Goal: Task Accomplishment & Management: Complete application form

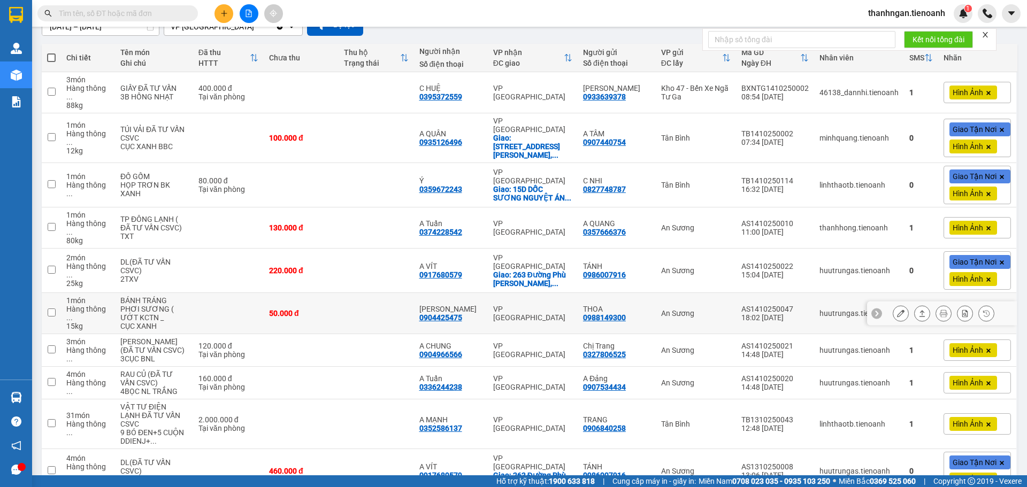
scroll to position [160, 0]
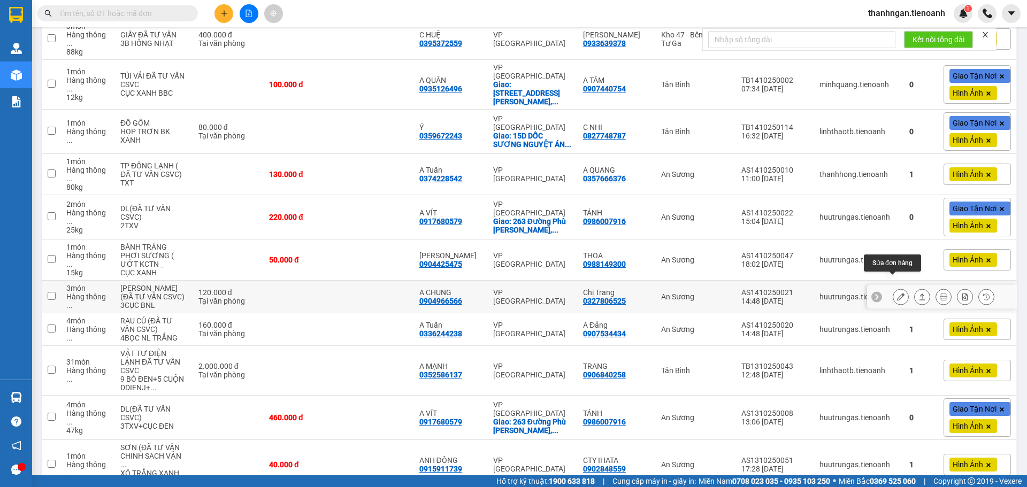
click at [897, 293] on icon at bounding box center [900, 296] width 7 height 7
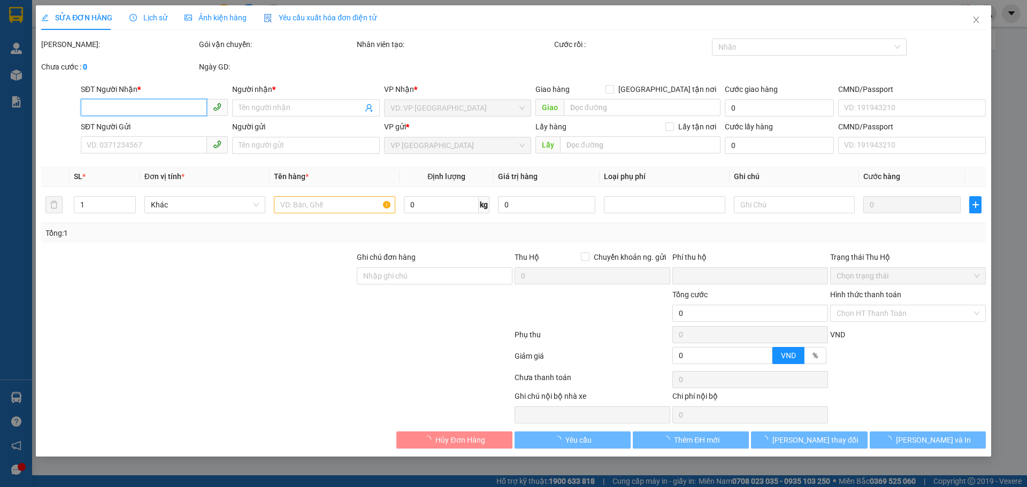
type input "0904966566"
type input "A CHUNG"
type input "0327806525"
type input "Chị Trang"
type input "0"
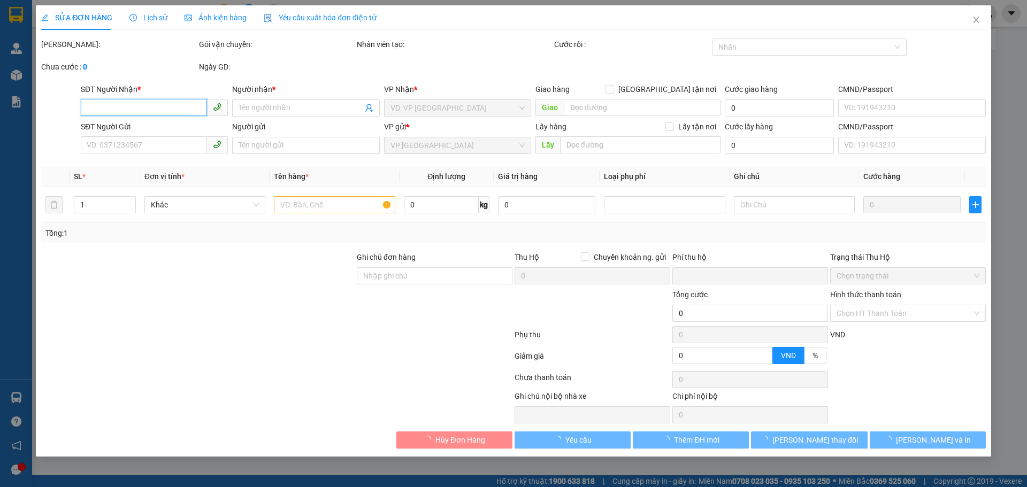
type input "120.000"
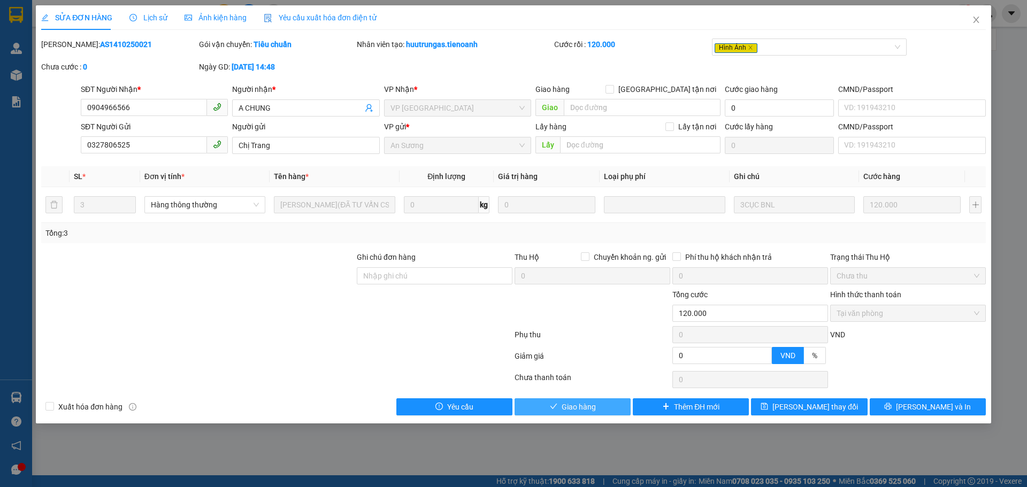
click at [584, 409] on span "Giao hàng" at bounding box center [579, 407] width 34 height 12
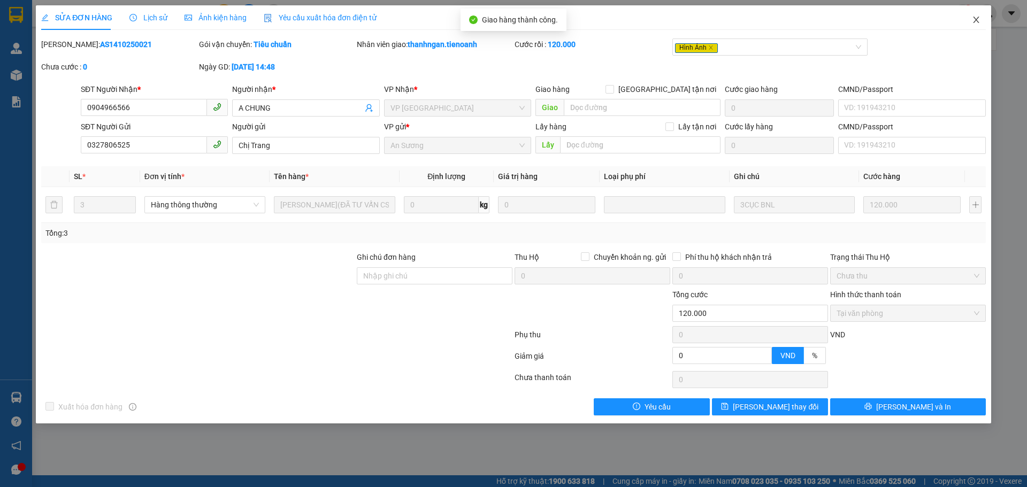
click at [976, 21] on icon "close" at bounding box center [976, 20] width 9 height 9
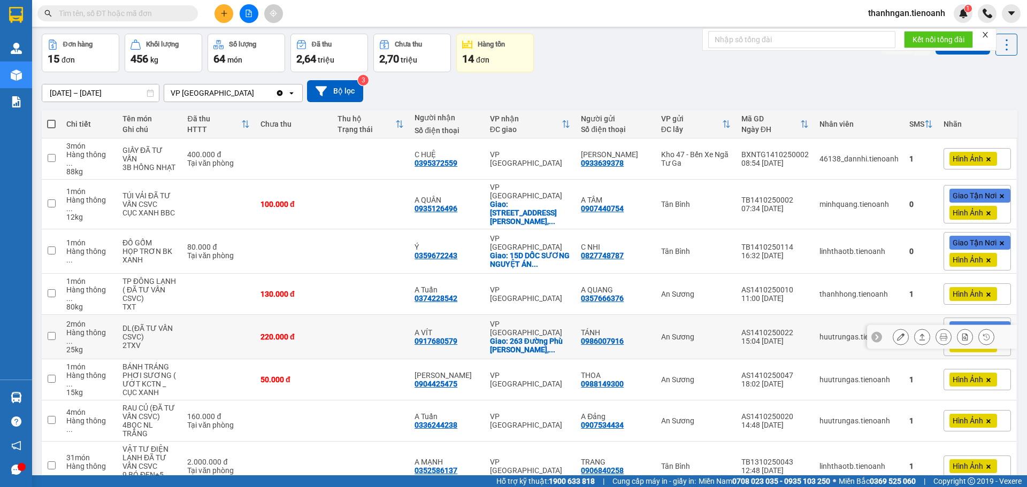
scroll to position [160, 0]
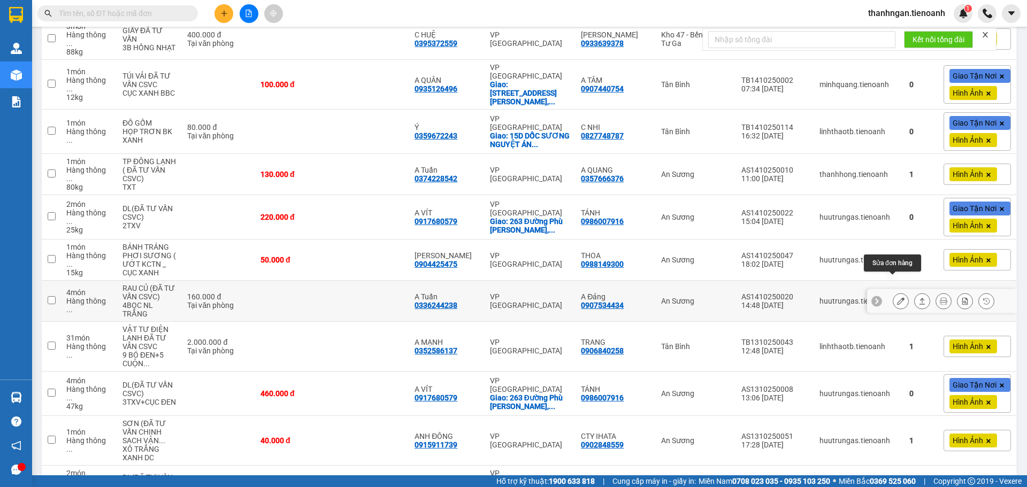
click at [896, 292] on button at bounding box center [900, 301] width 15 height 19
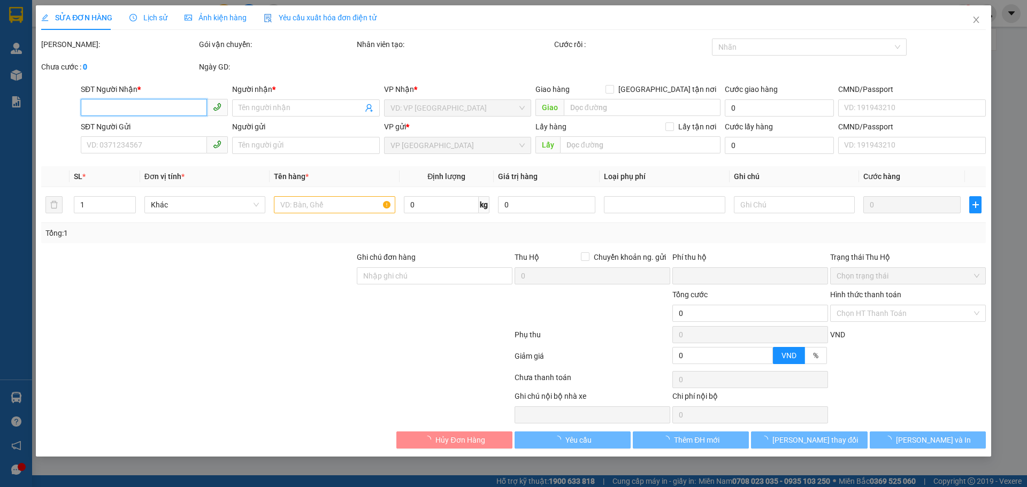
type input "0336244238"
type input "A Tuấn"
type input "0907534434"
type input "A Đảng"
type input "0"
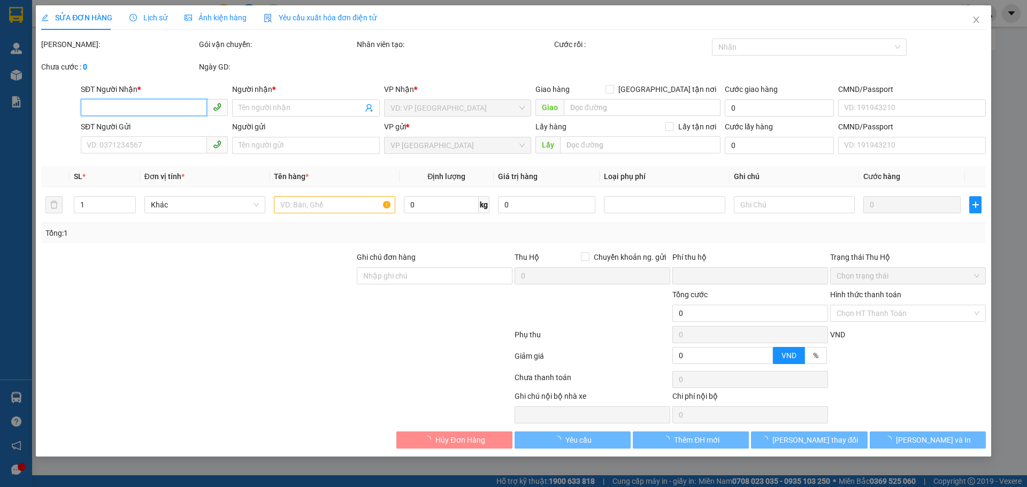
type input "160.000"
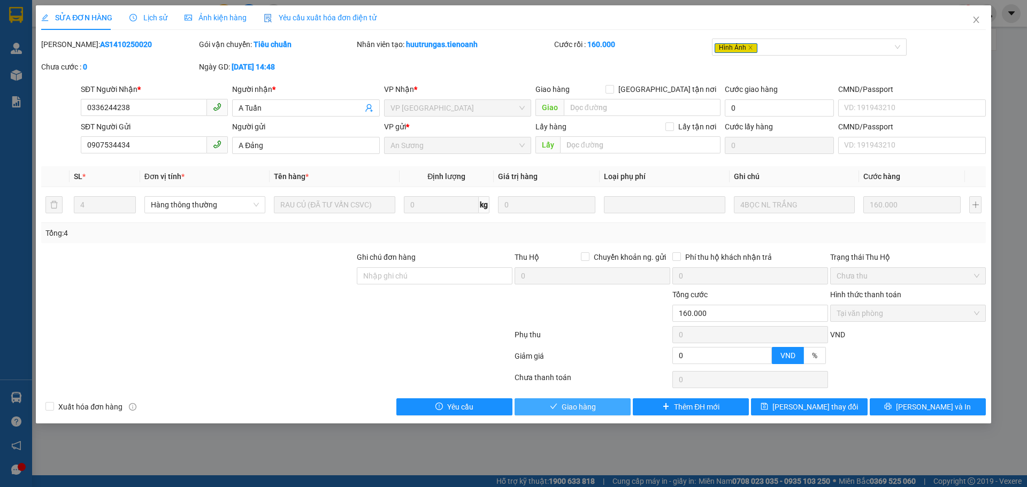
click at [596, 409] on button "Giao hàng" at bounding box center [573, 406] width 116 height 17
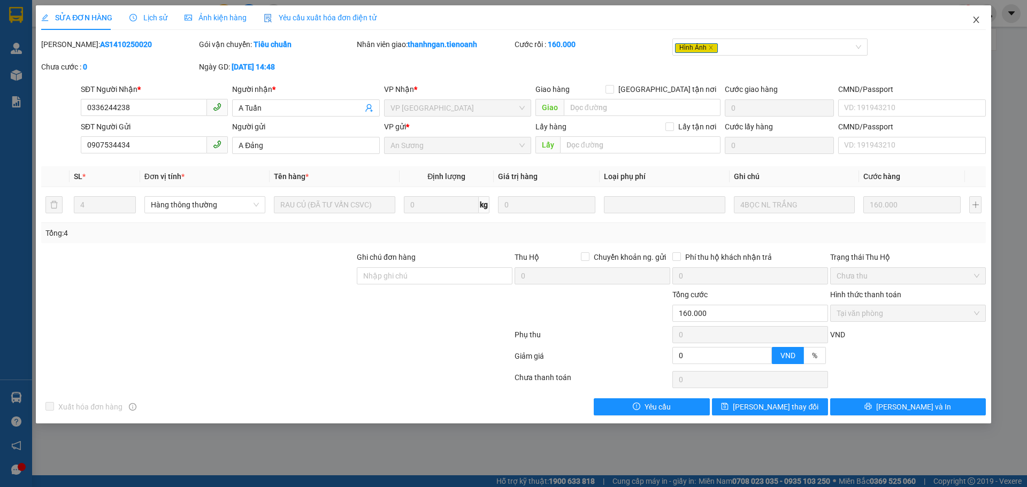
click at [972, 19] on icon "close" at bounding box center [976, 20] width 9 height 9
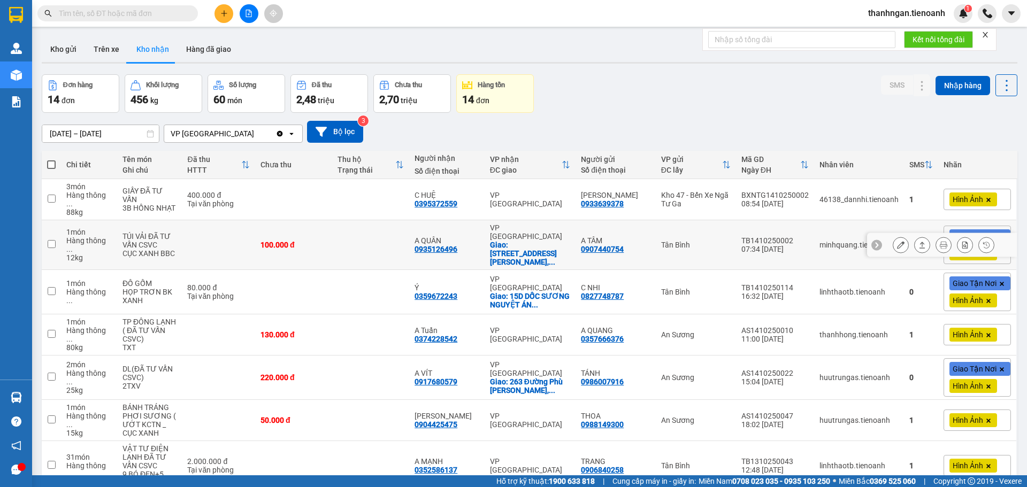
click at [897, 241] on icon at bounding box center [900, 244] width 7 height 7
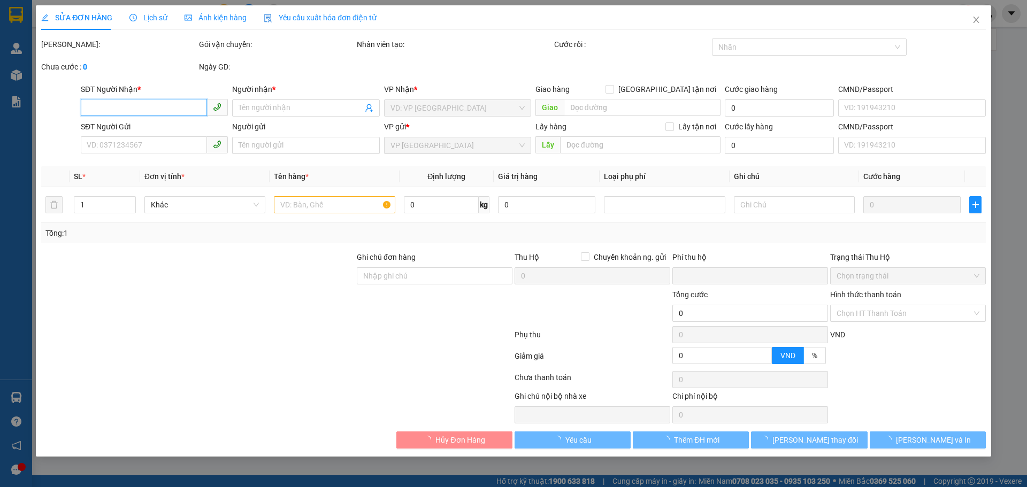
type input "0935126496"
type input "A QUÂN"
checkbox input "true"
type input "36 [PERSON_NAME], Phường 2, [GEOGRAPHIC_DATA], [GEOGRAPHIC_DATA]"
type input "0907440754"
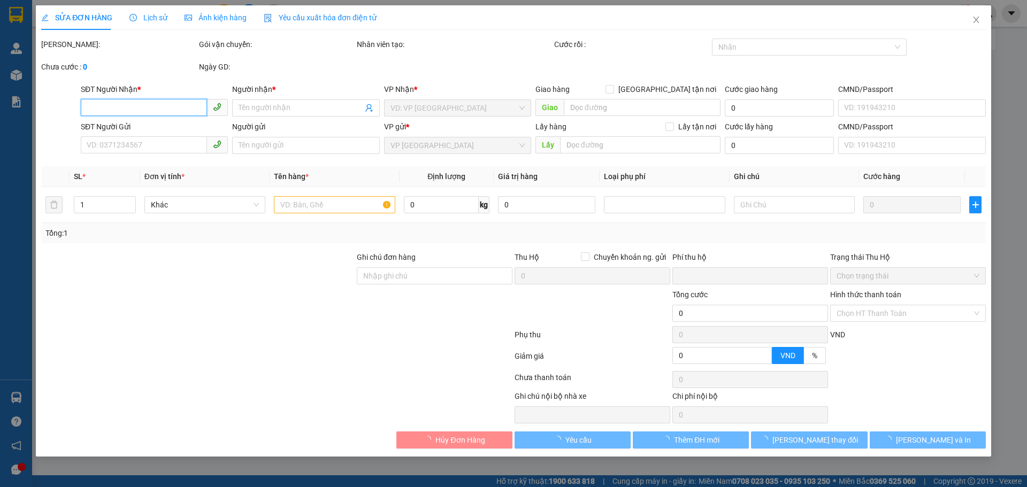
type input "A TÂM"
type input "0"
type input "100.000"
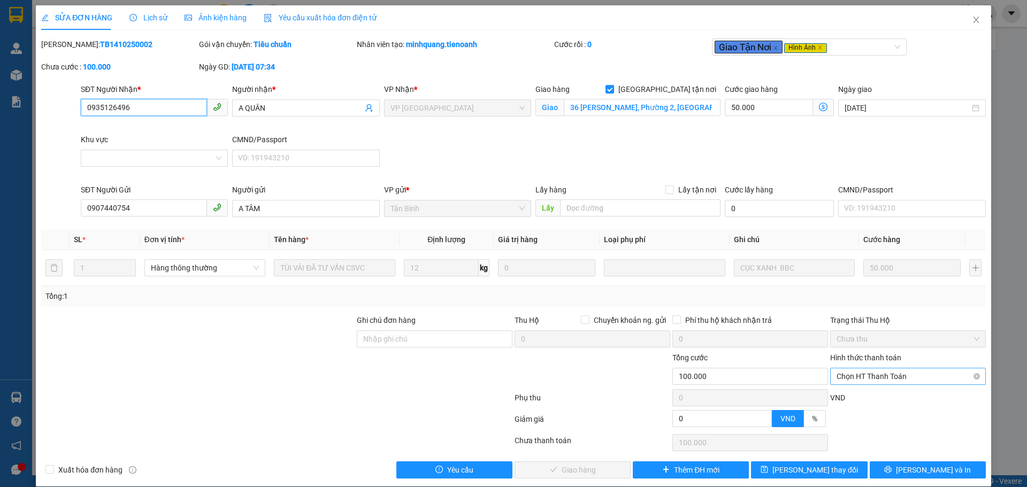
click at [868, 374] on span "Chọn HT Thanh Toán" at bounding box center [908, 377] width 143 height 16
click at [858, 398] on div "Tại văn phòng" at bounding box center [902, 398] width 142 height 12
type input "0"
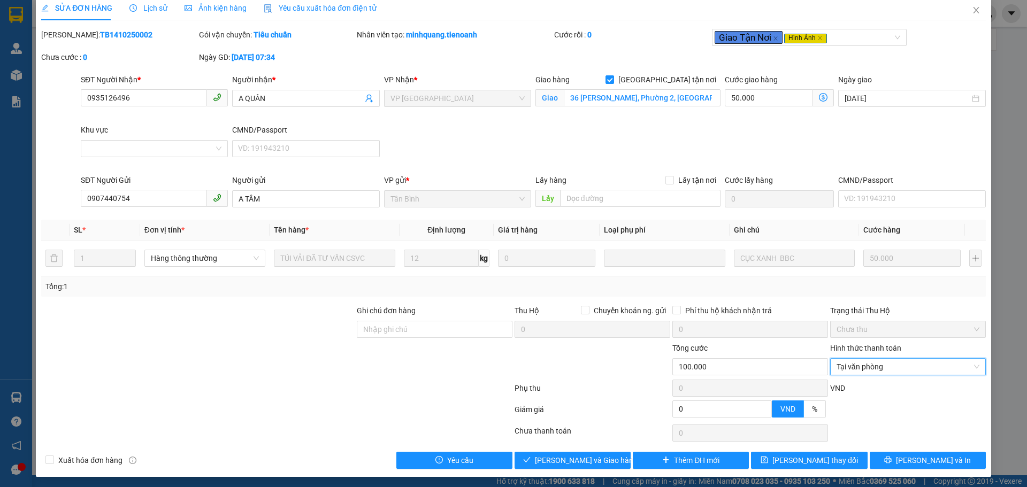
scroll to position [12, 0]
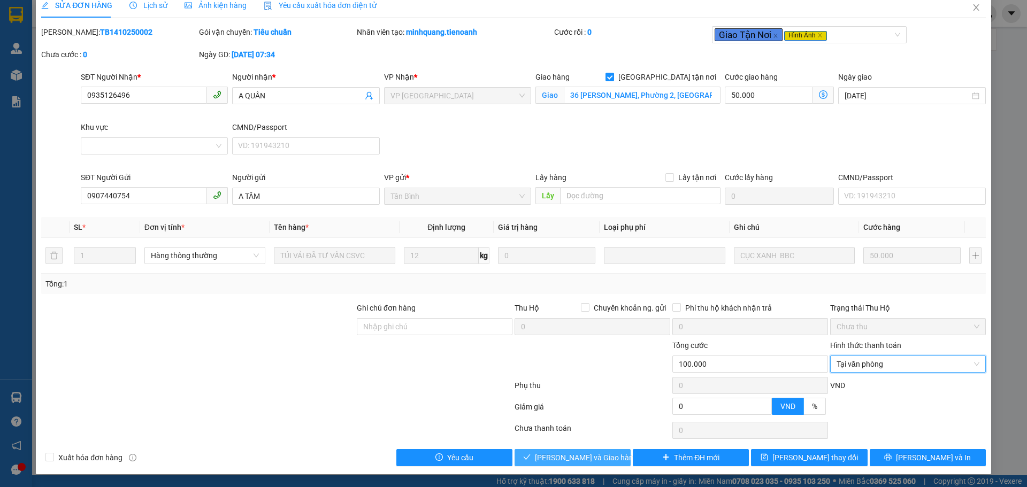
click at [589, 455] on span "[PERSON_NAME] và Giao hàng" at bounding box center [586, 458] width 103 height 12
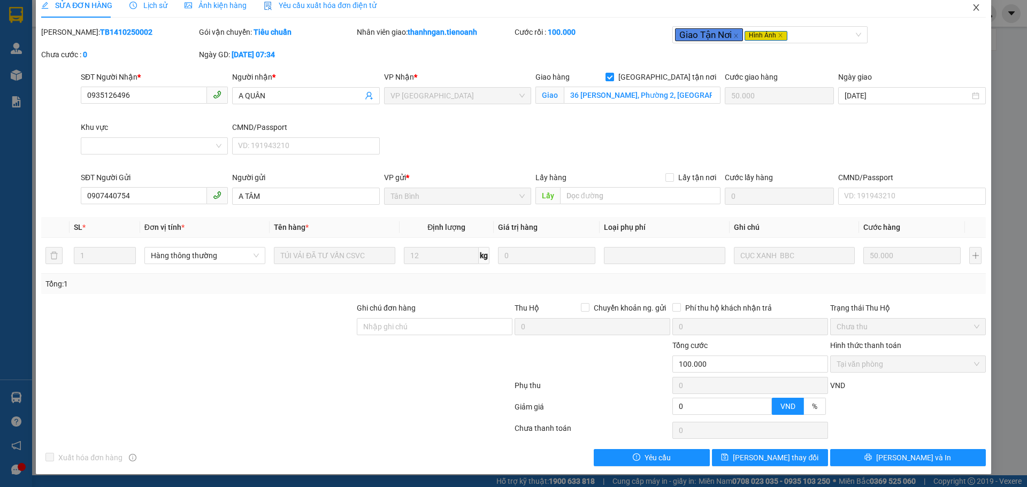
click at [973, 7] on icon "close" at bounding box center [976, 7] width 6 height 6
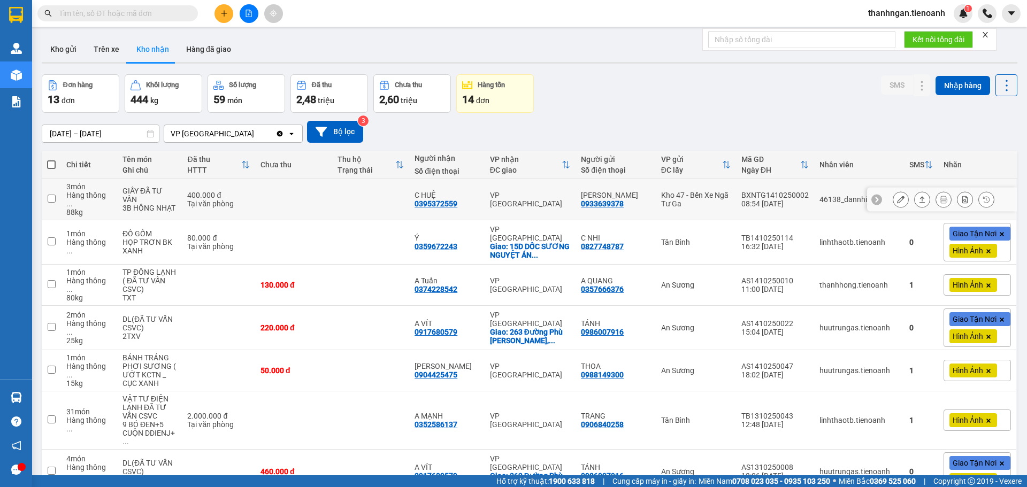
click at [897, 196] on icon at bounding box center [900, 199] width 7 height 7
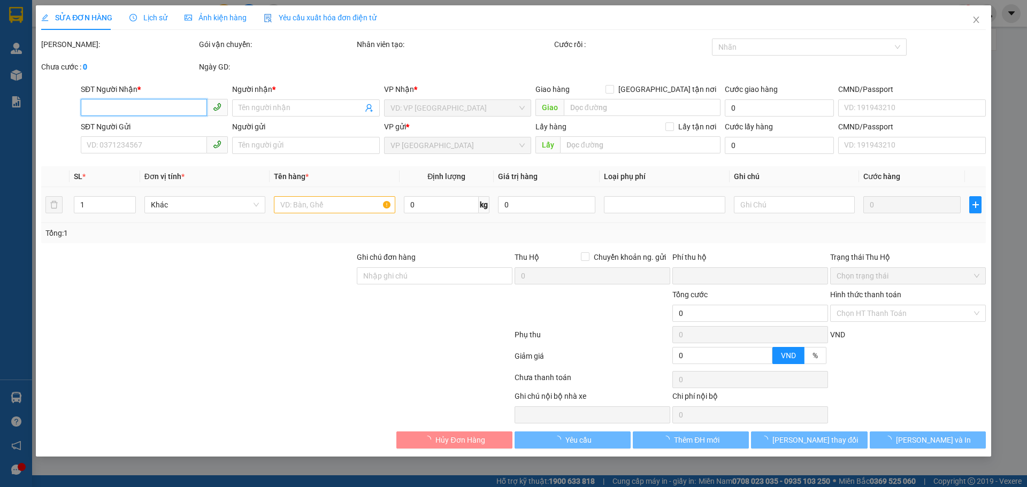
type input "0395372559"
type input "C HUỆ"
type input "0933639378"
type input "[PERSON_NAME]"
type input "0"
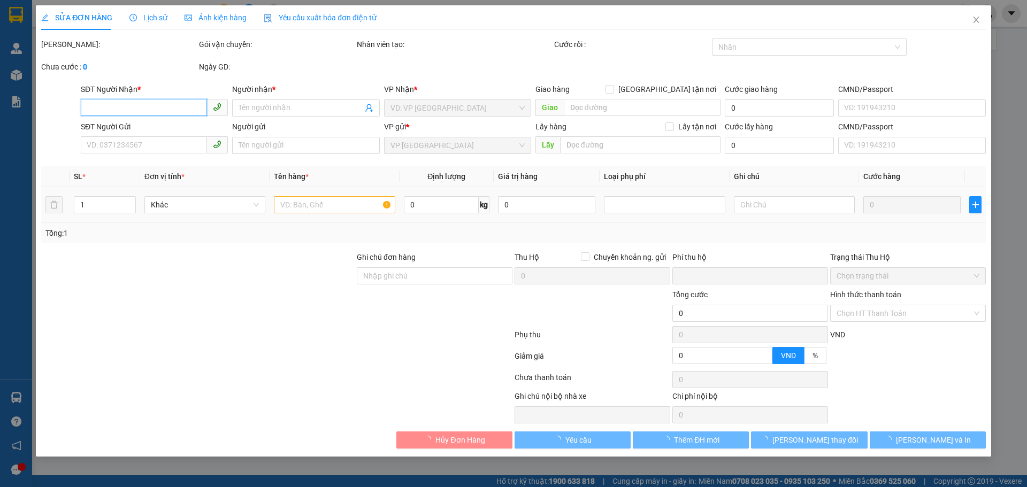
type input "400.000"
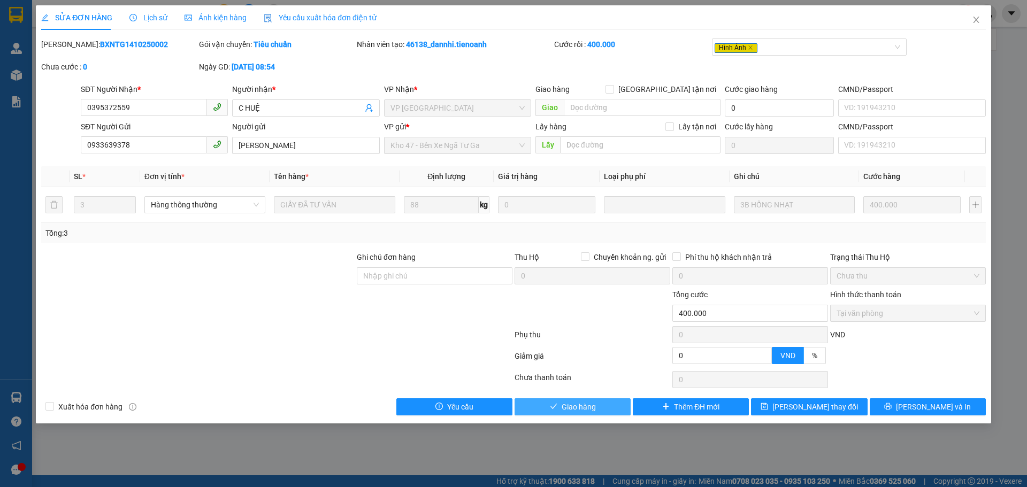
click at [578, 403] on span "Giao hàng" at bounding box center [579, 407] width 34 height 12
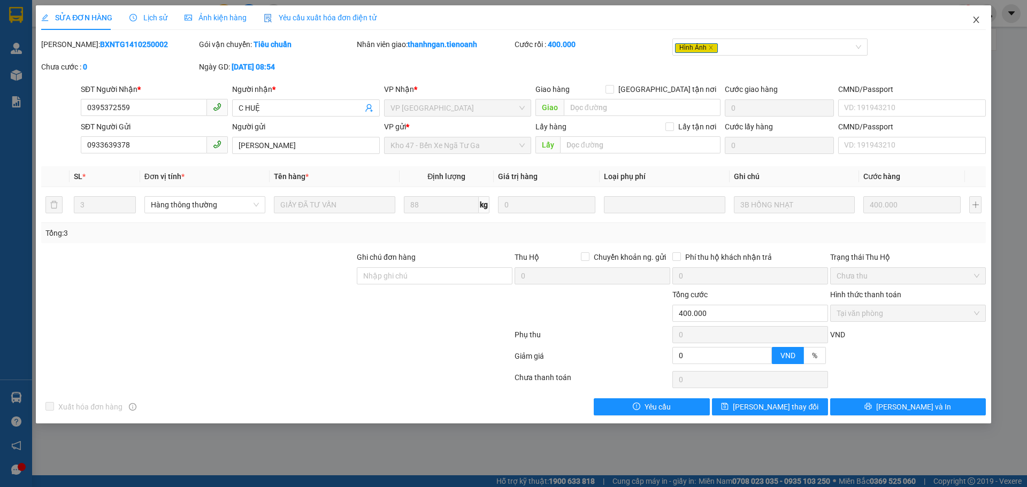
click at [977, 20] on icon "close" at bounding box center [976, 20] width 6 height 6
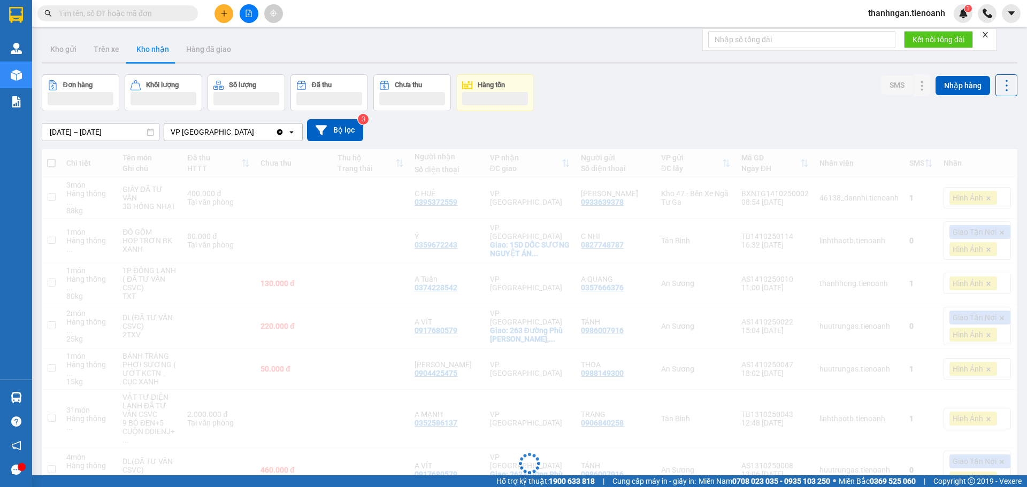
click at [103, 13] on input "text" at bounding box center [122, 13] width 126 height 12
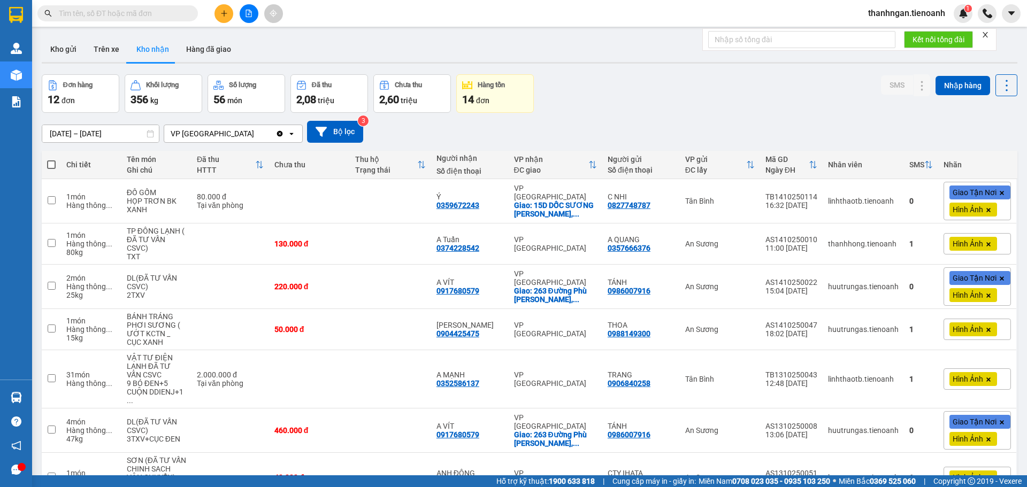
paste input "0902302857"
type input "0902302857"
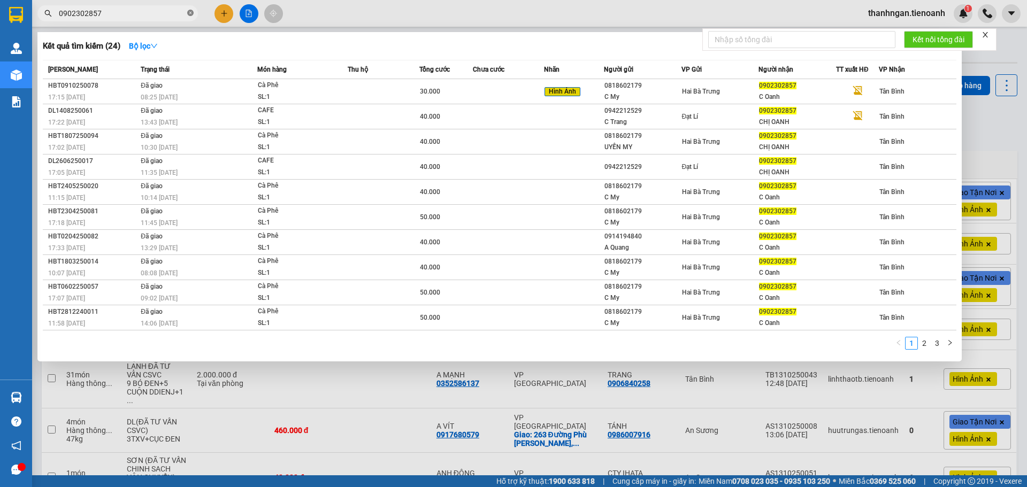
click at [189, 13] on icon "close-circle" at bounding box center [190, 13] width 6 height 6
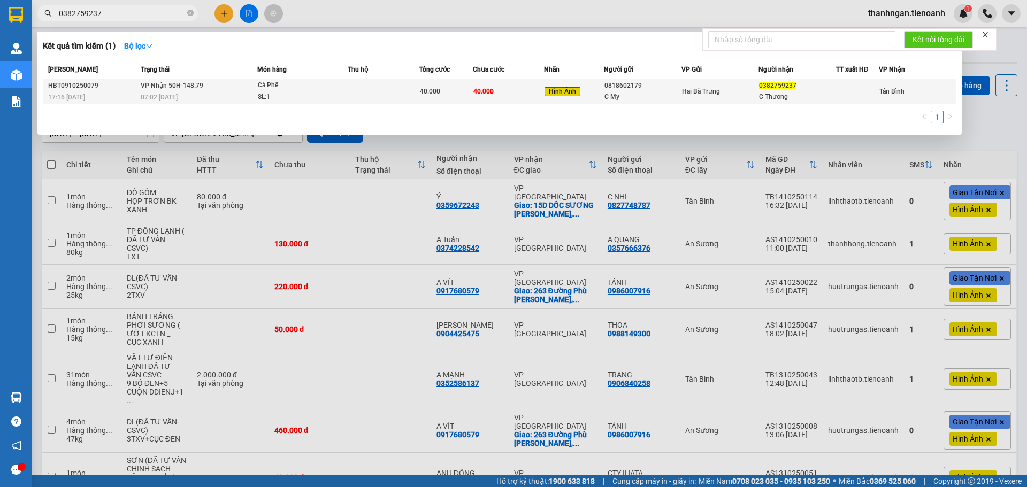
type input "0382759237"
click at [327, 80] on div "Cà Phê" at bounding box center [298, 86] width 80 height 12
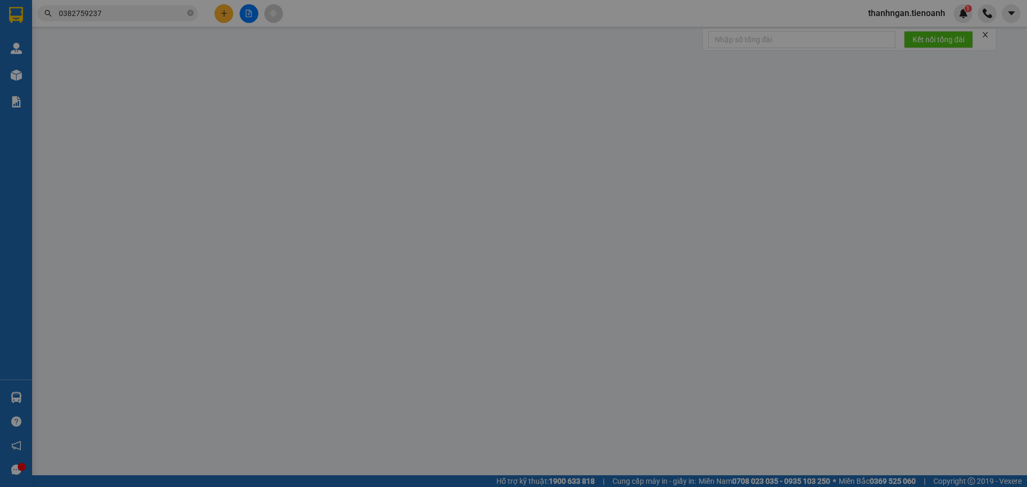
type input "0382759237"
type input "C Thương"
type input "0818602179"
type input "C My"
type input "0"
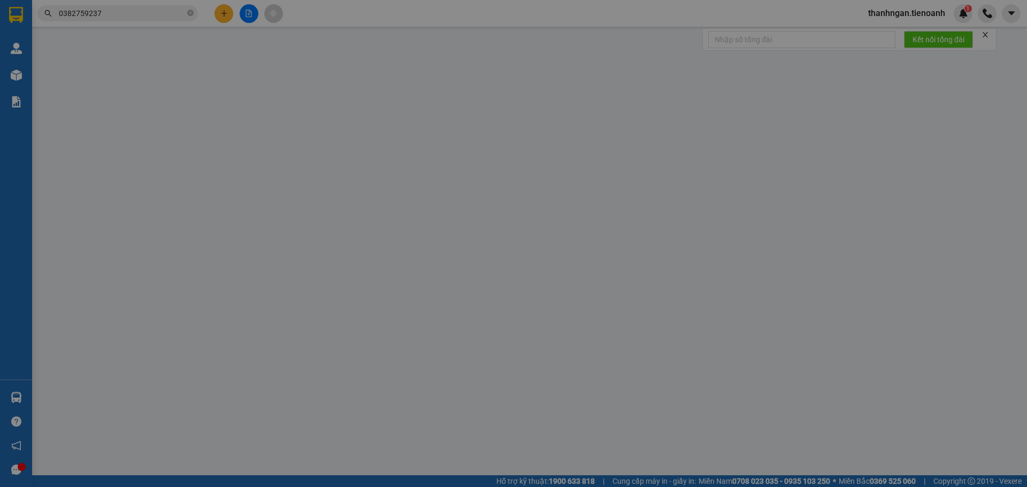
type input "40.000"
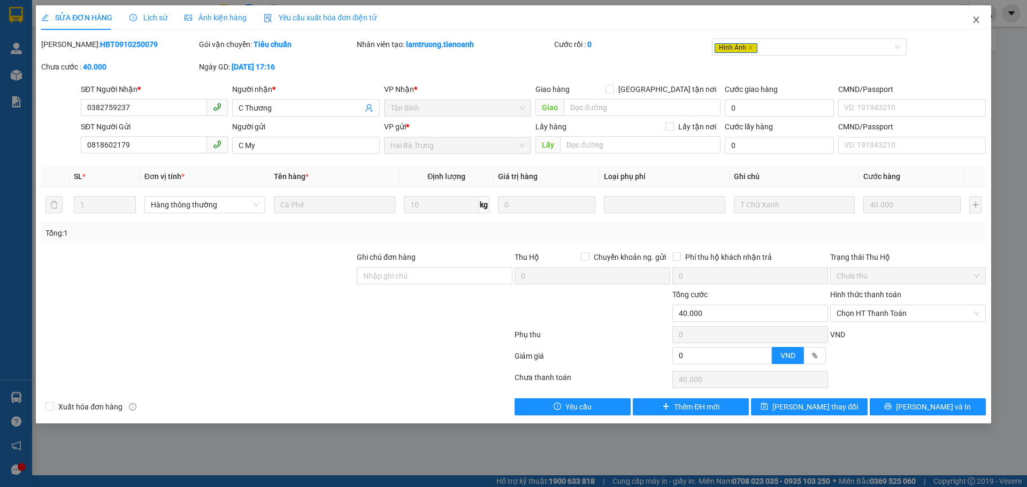
click at [976, 19] on icon "close" at bounding box center [976, 20] width 9 height 9
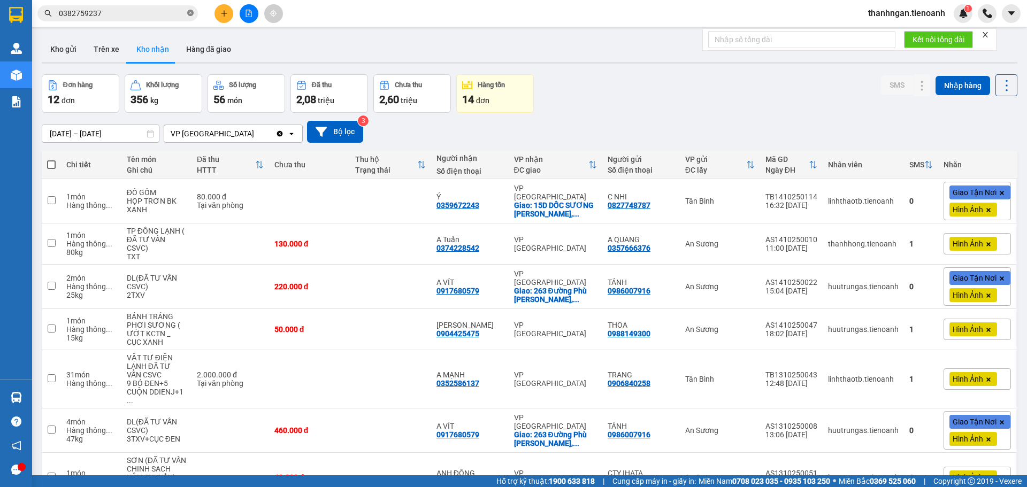
click at [190, 12] on icon "close-circle" at bounding box center [190, 13] width 6 height 6
paste input "0908803833"
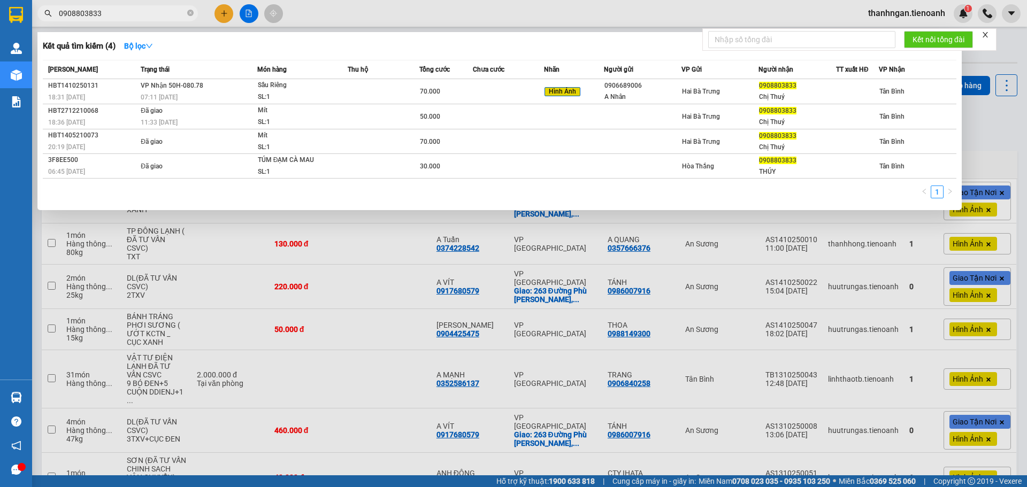
type input "0908803833"
click at [224, 14] on div at bounding box center [513, 243] width 1027 height 487
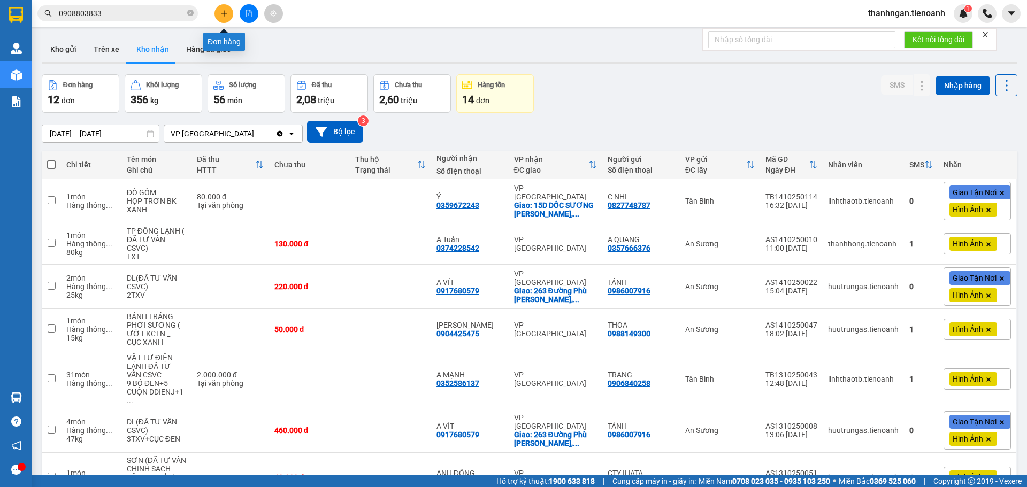
click at [224, 12] on icon "plus" at bounding box center [224, 13] width 1 height 6
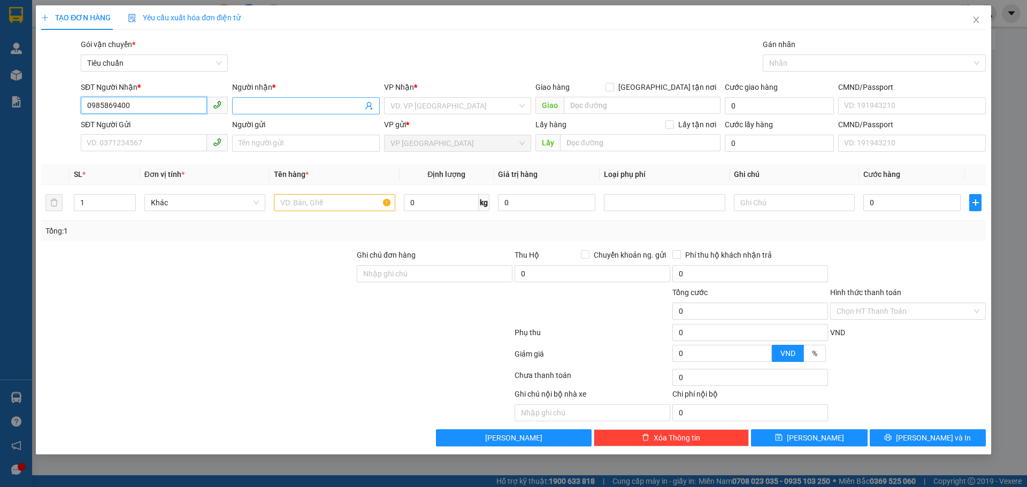
type input "0985869400"
click at [312, 104] on input "Người nhận *" at bounding box center [301, 106] width 124 height 12
type input "a"
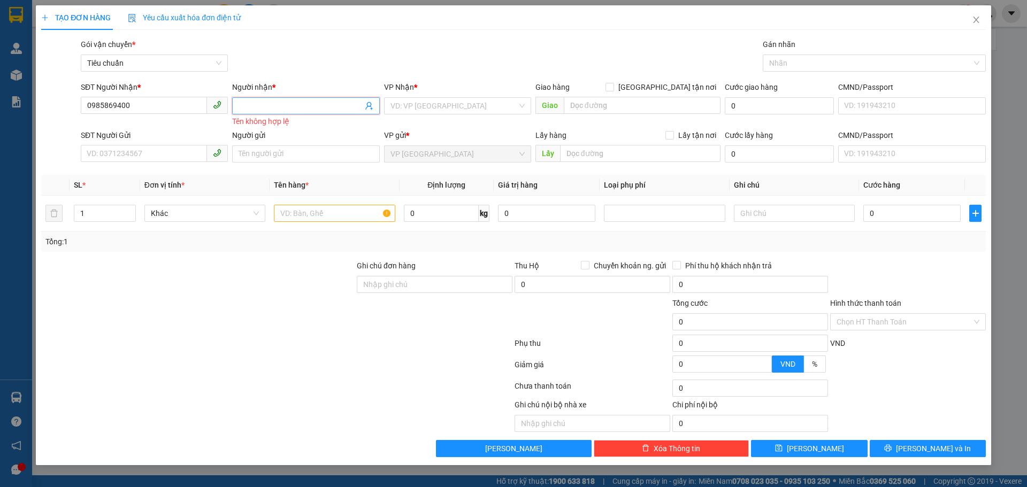
type input "c"
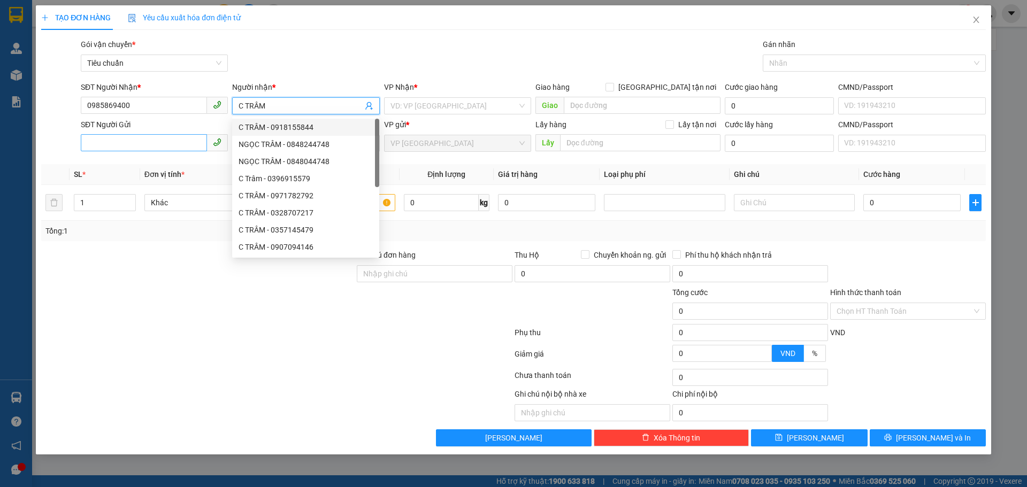
type input "C TRÂM"
click at [160, 143] on input "SĐT Người Gửi" at bounding box center [144, 142] width 126 height 17
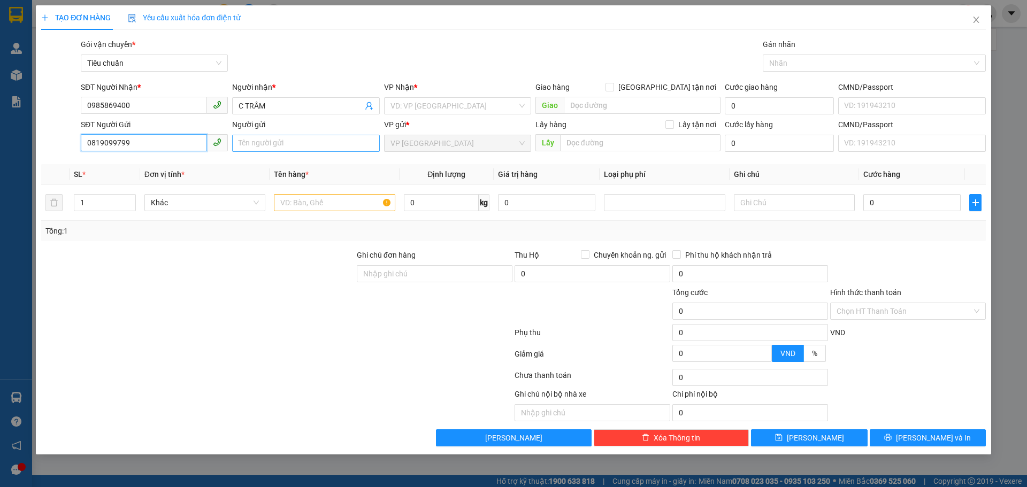
type input "0819099799"
click at [268, 145] on input "Người gửi" at bounding box center [305, 143] width 147 height 17
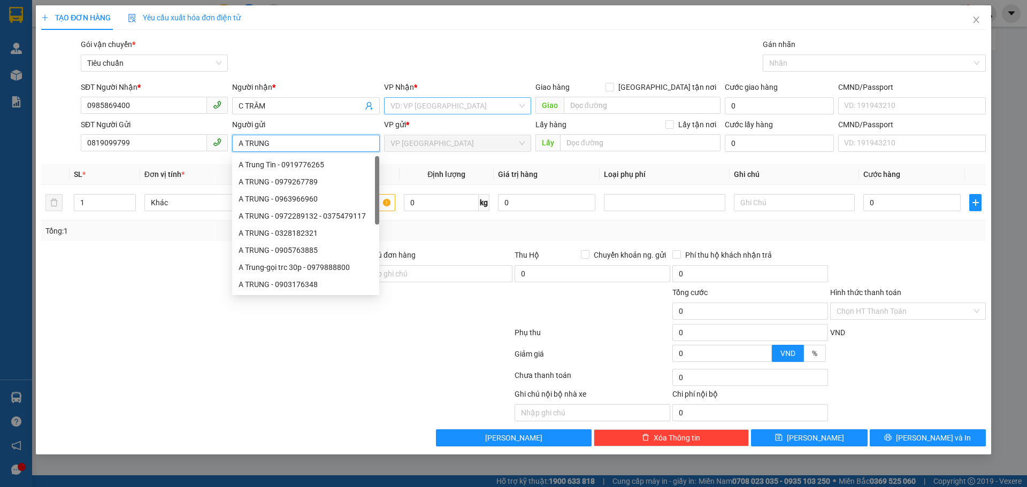
type input "A TRUNG"
click at [430, 109] on input "search" at bounding box center [453, 106] width 127 height 16
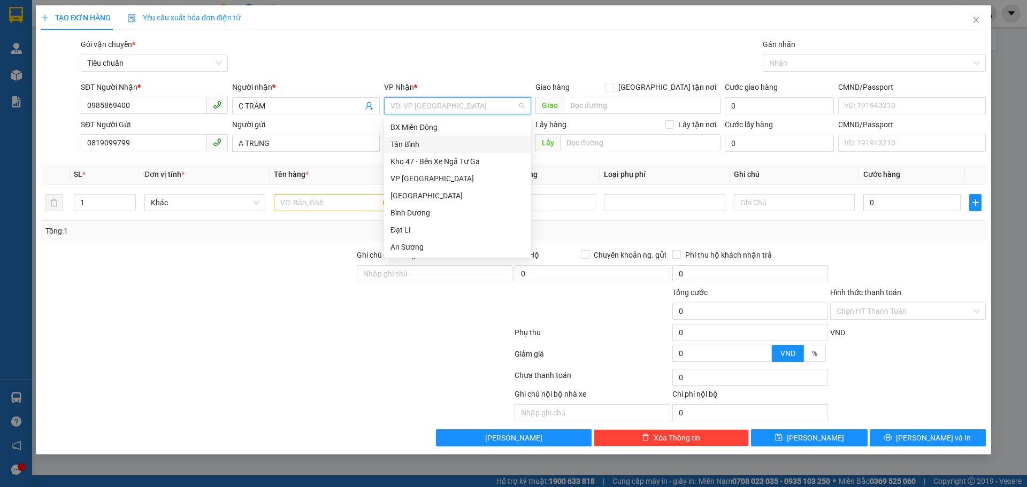
click at [412, 145] on div "Tân Bình" at bounding box center [457, 145] width 134 height 12
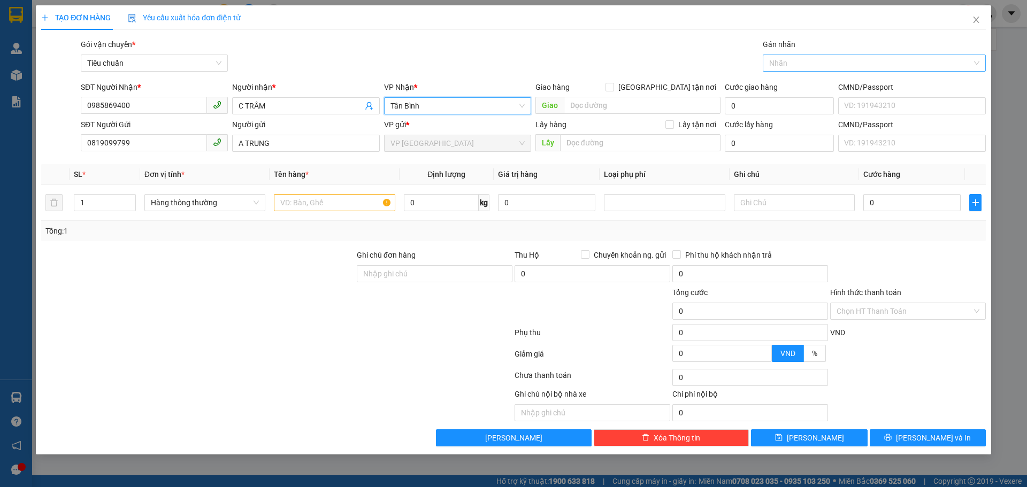
click at [801, 60] on div at bounding box center [868, 63] width 207 height 13
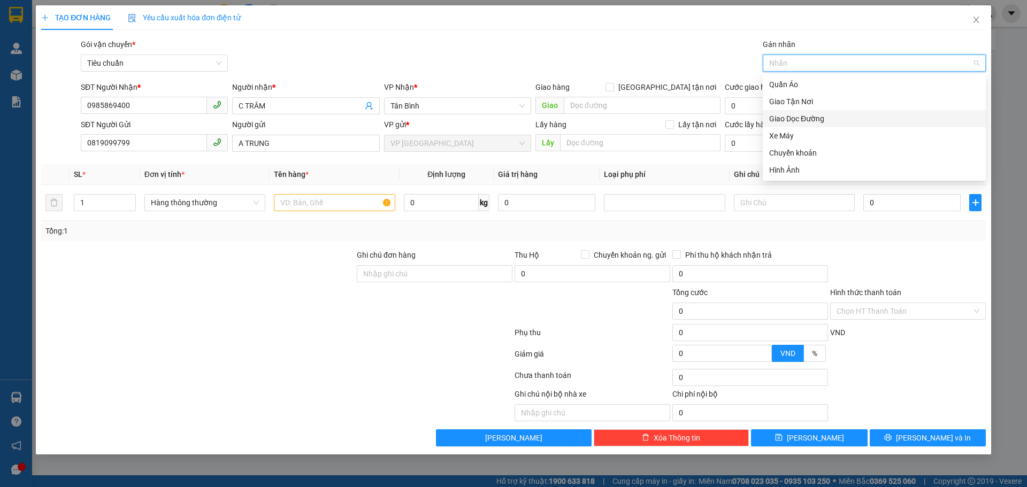
click at [789, 116] on div "Giao Dọc Đường" at bounding box center [874, 119] width 210 height 12
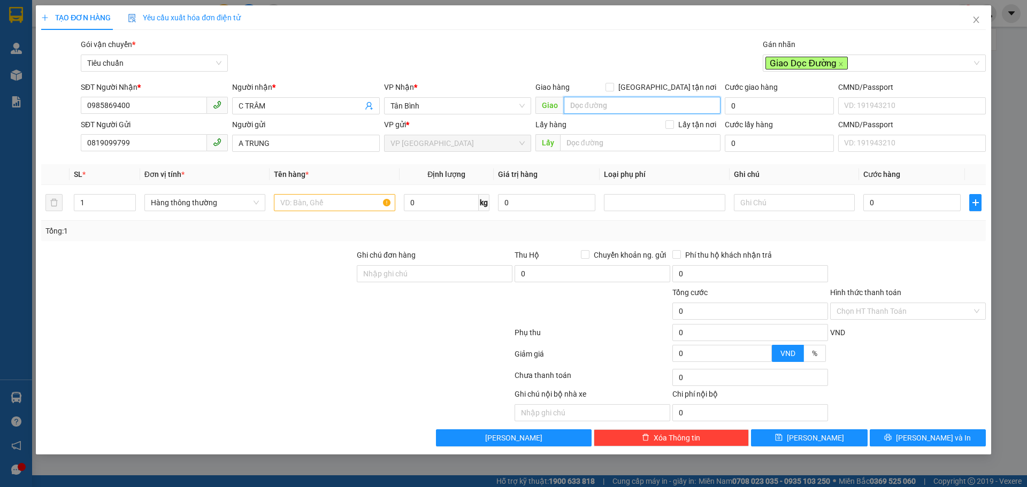
click at [605, 109] on input "search" at bounding box center [642, 105] width 157 height 17
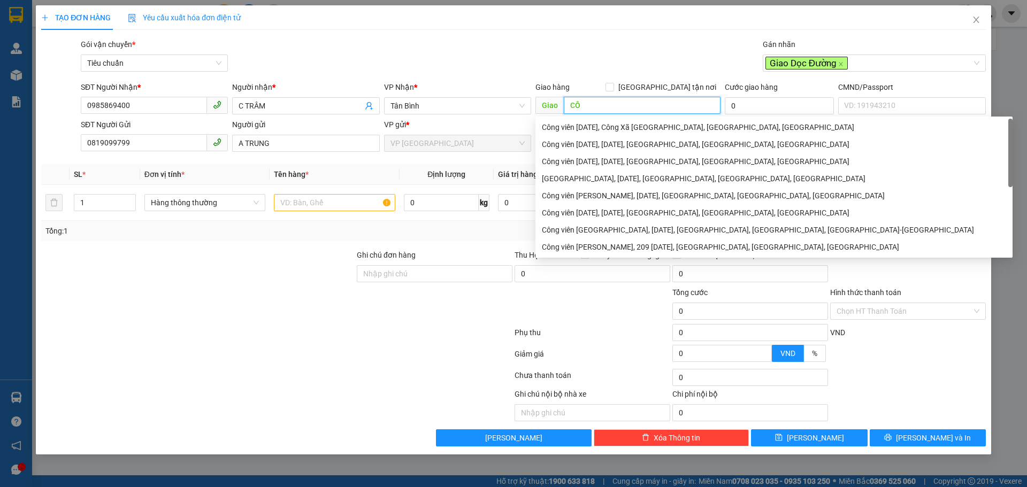
type input "C"
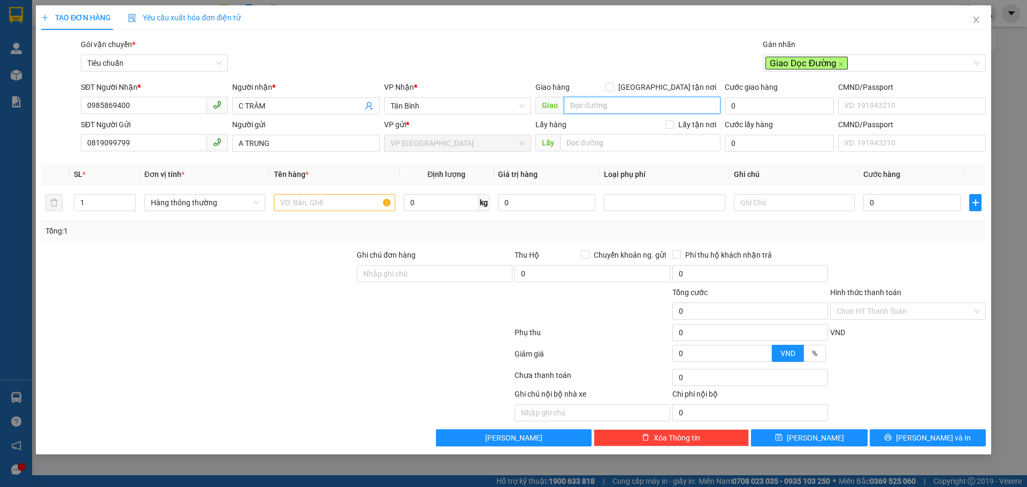
paste input "23 [PERSON_NAME], [GEOGRAPHIC_DATA], [GEOGRAPHIC_DATA], [GEOGRAPHIC_DATA], [GEO…"
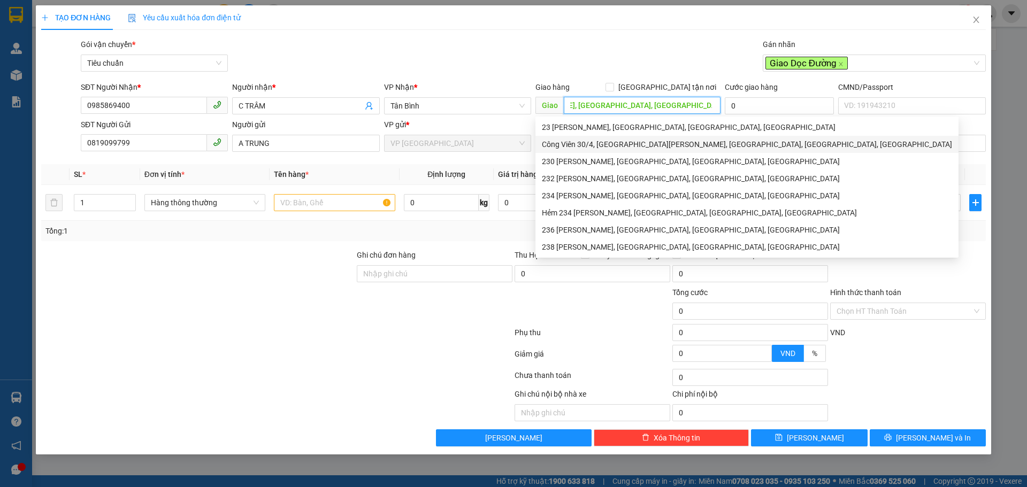
click at [620, 143] on div "Công Viên 30/4, [GEOGRAPHIC_DATA][PERSON_NAME], [GEOGRAPHIC_DATA], [GEOGRAPHIC_…" at bounding box center [747, 145] width 410 height 12
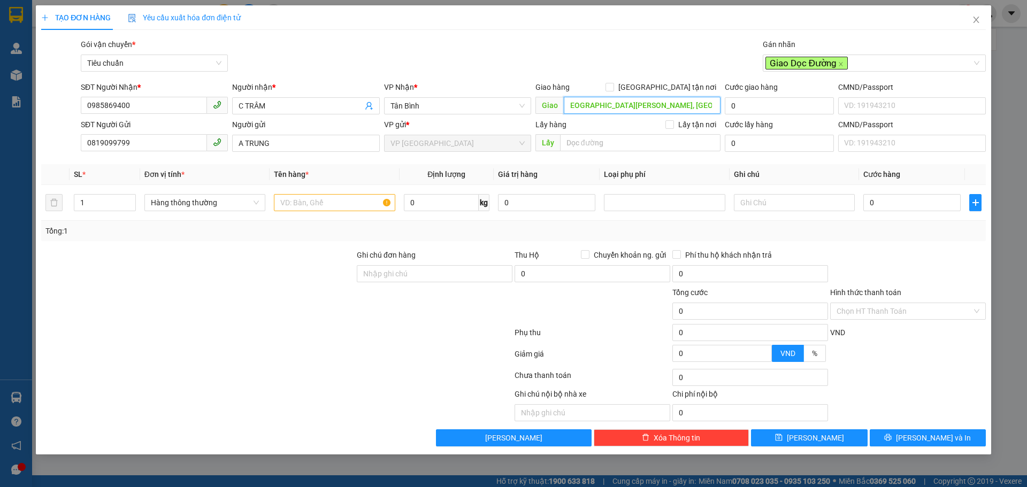
type input "Công Viên 30/4, [GEOGRAPHIC_DATA][PERSON_NAME], [GEOGRAPHIC_DATA], [GEOGRAPHIC_…"
drag, startPoint x: 800, startPoint y: 124, endPoint x: 794, endPoint y: 121, distance: 6.7
click at [800, 122] on div "Cước lấy hàng" at bounding box center [779, 127] width 109 height 16
click at [312, 202] on input "text" at bounding box center [334, 202] width 121 height 17
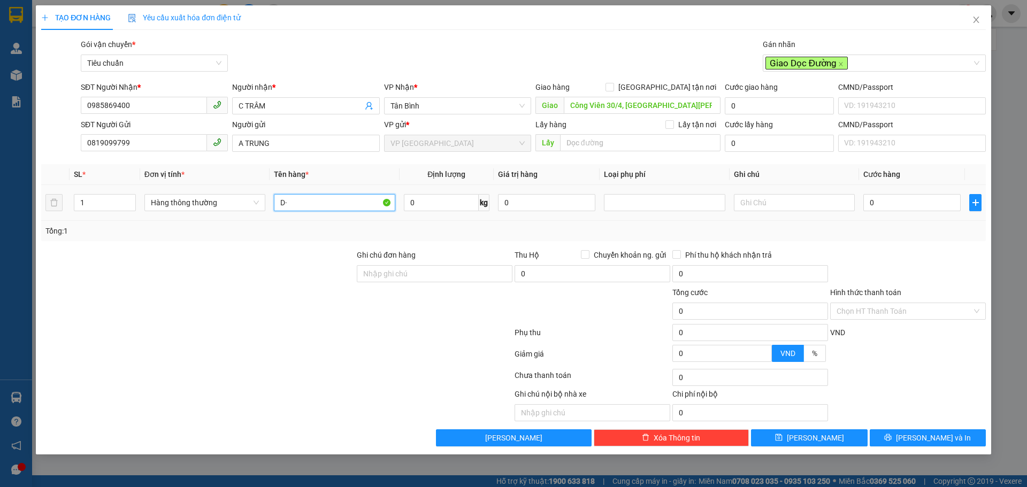
type input "D"
type input "ĐỒ ĂN"
click at [441, 210] on input "0" at bounding box center [441, 202] width 75 height 17
type input "7"
click at [773, 239] on div "Tổng: 1" at bounding box center [513, 231] width 945 height 20
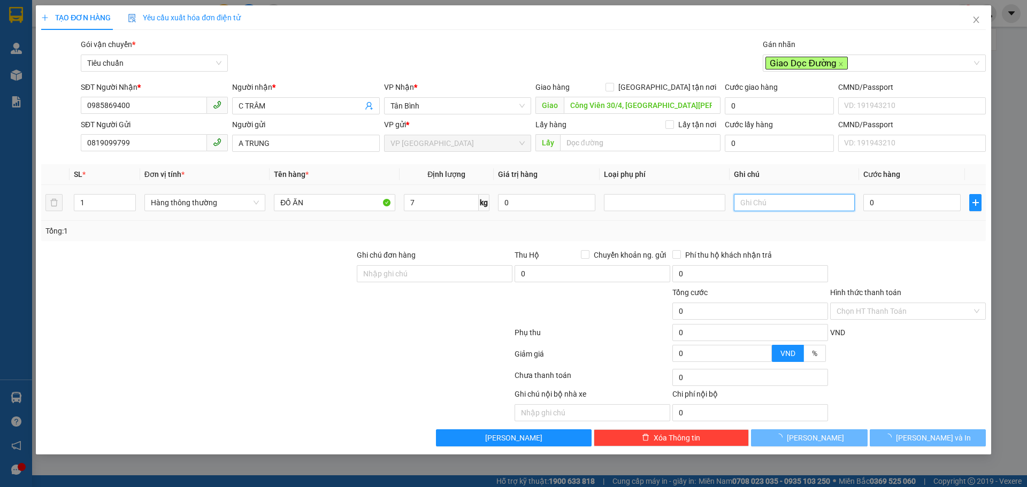
click at [783, 205] on input "text" at bounding box center [794, 202] width 121 height 17
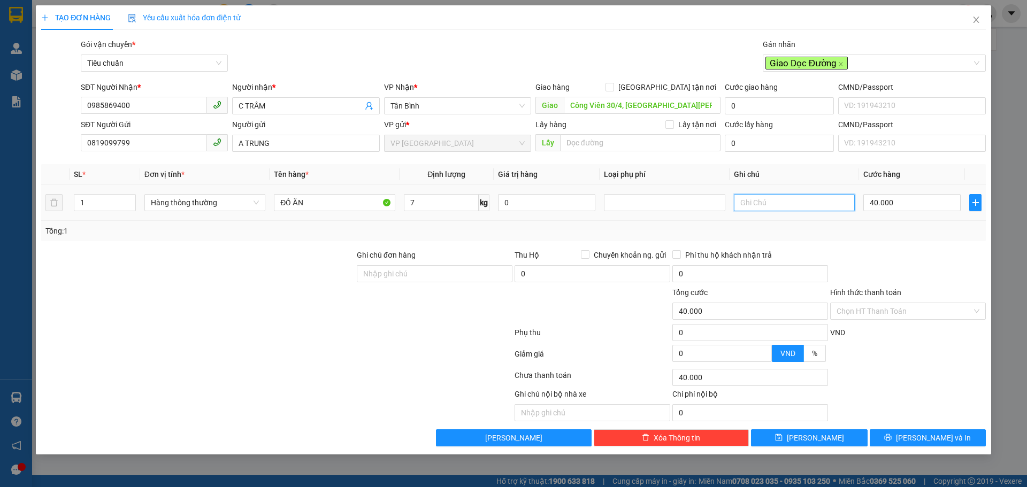
type input "40.000"
type input "TXT"
click at [904, 234] on div "Tổng: 1" at bounding box center [513, 231] width 936 height 12
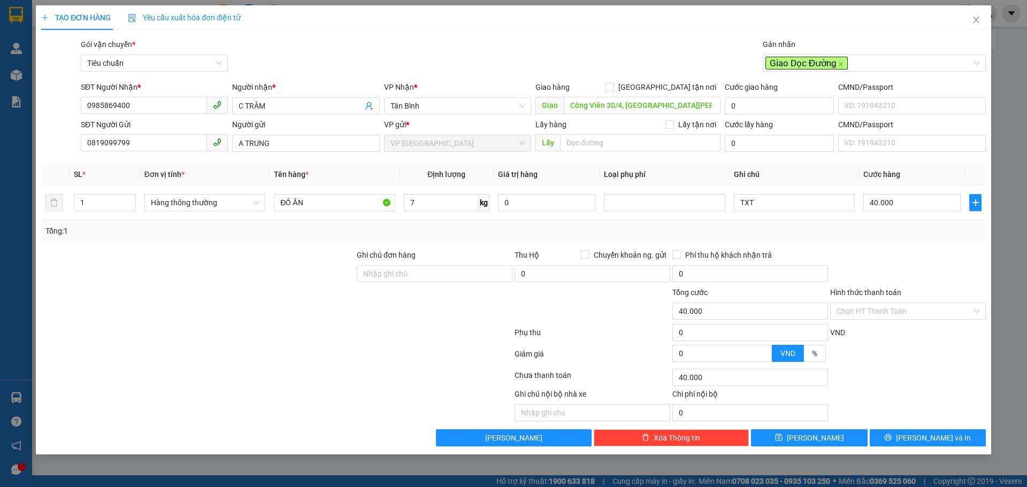
click at [750, 97] on div "Cước giao hàng" at bounding box center [779, 89] width 109 height 16
click at [786, 98] on input "0" at bounding box center [779, 105] width 109 height 17
click at [724, 87] on div "Cước giao hàng 0" at bounding box center [779, 99] width 113 height 37
click at [791, 110] on input "0" at bounding box center [779, 105] width 109 height 17
click at [638, 108] on input "Công Viên 30/4, [GEOGRAPHIC_DATA][PERSON_NAME], [GEOGRAPHIC_DATA], [GEOGRAPHIC_…" at bounding box center [642, 105] width 157 height 17
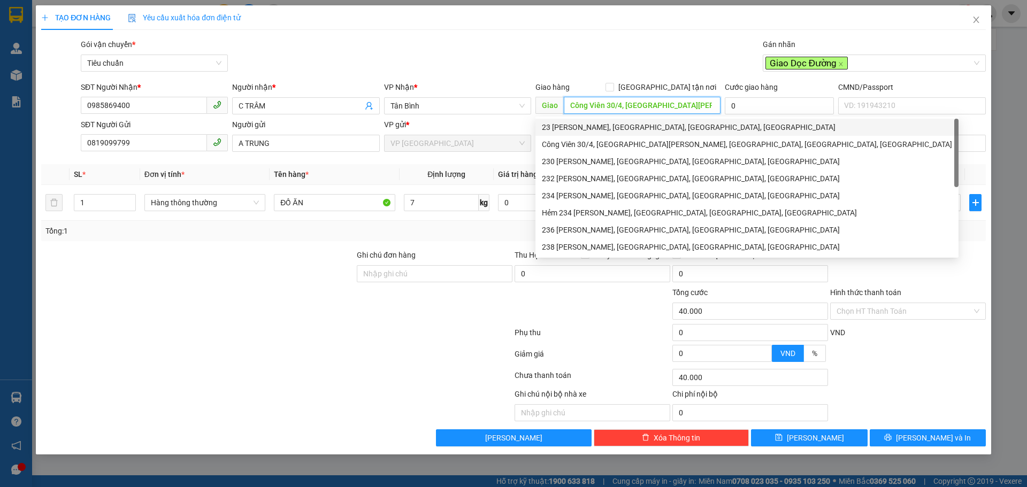
click at [636, 128] on div "23 [PERSON_NAME], [GEOGRAPHIC_DATA], [GEOGRAPHIC_DATA], [GEOGRAPHIC_DATA]" at bounding box center [747, 127] width 410 height 12
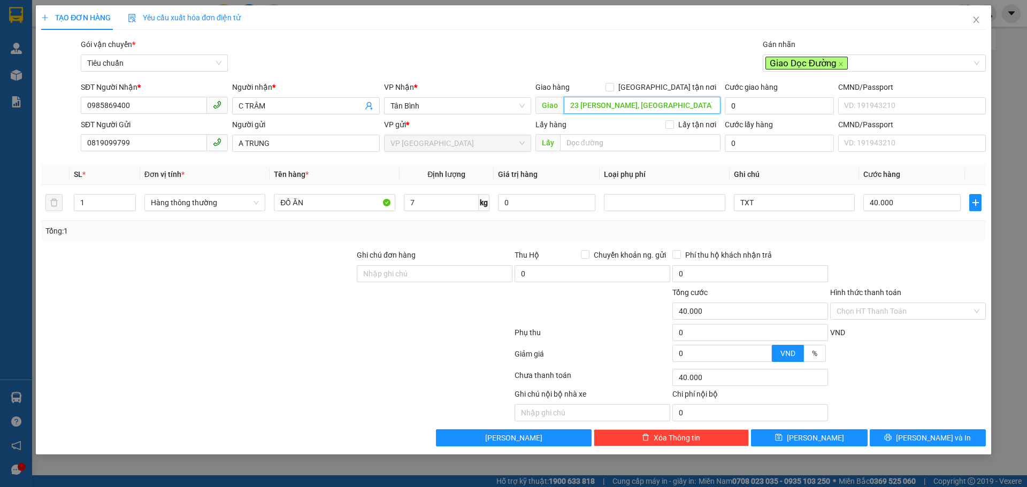
click at [643, 105] on input "23 [PERSON_NAME], [GEOGRAPHIC_DATA], [GEOGRAPHIC_DATA], [GEOGRAPHIC_DATA]" at bounding box center [642, 105] width 157 height 17
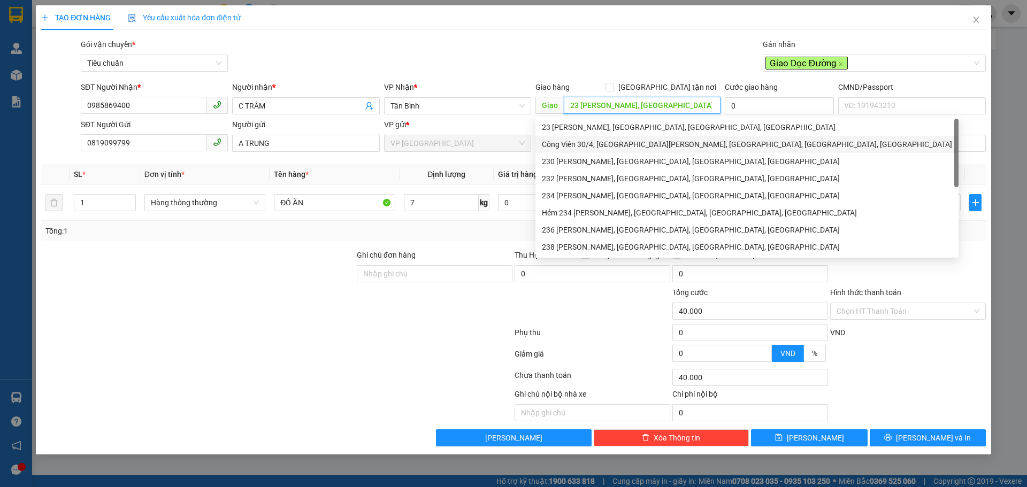
click at [630, 147] on div "Công Viên 30/4, [GEOGRAPHIC_DATA][PERSON_NAME], [GEOGRAPHIC_DATA], [GEOGRAPHIC_…" at bounding box center [747, 145] width 410 height 12
type input "Công Viên 30/4, [GEOGRAPHIC_DATA][PERSON_NAME], [GEOGRAPHIC_DATA], [GEOGRAPHIC_…"
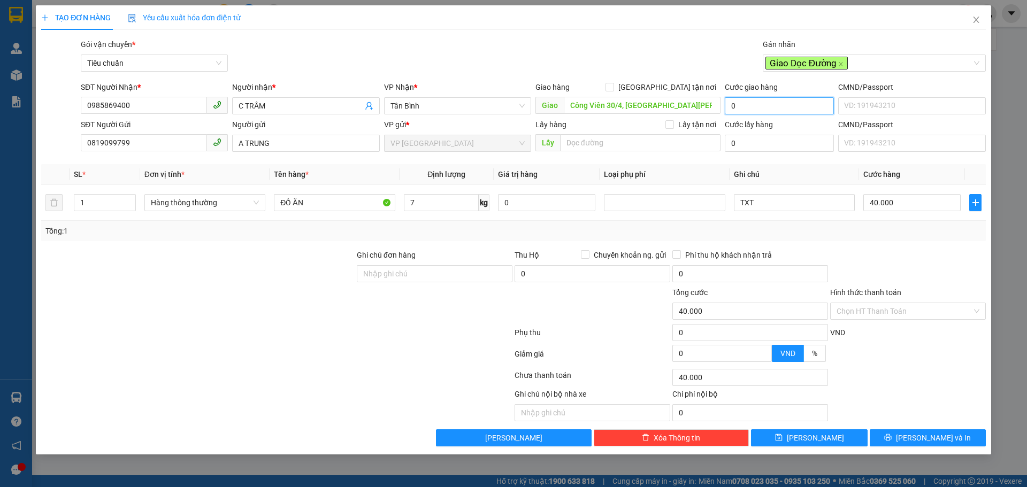
click at [799, 105] on input "0" at bounding box center [779, 105] width 109 height 17
type input "4"
type input "40.004"
type input "40"
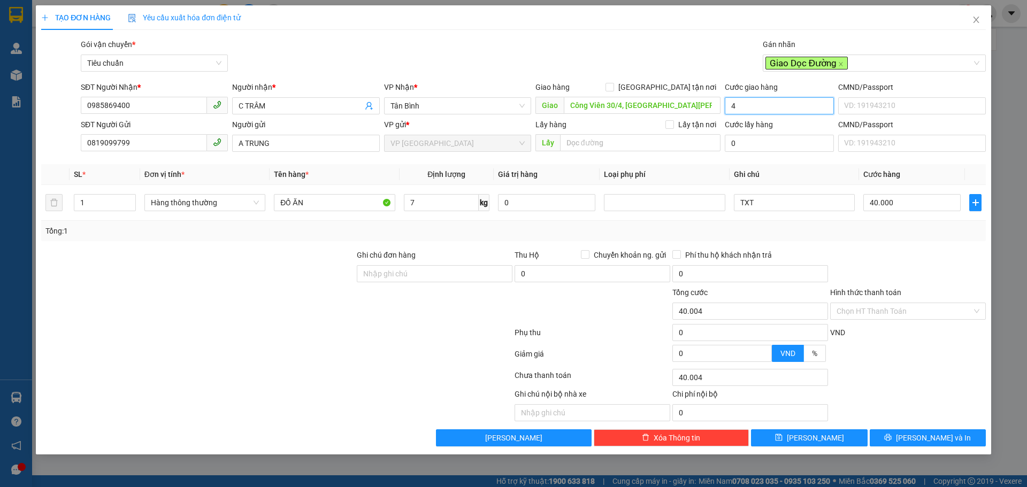
type input "40.040"
type input "40.000"
type input "80.000"
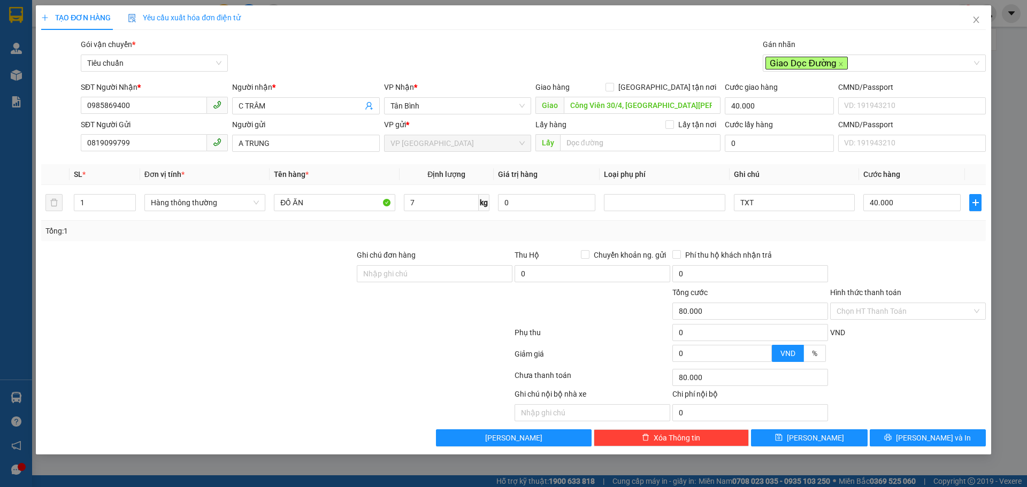
click at [817, 171] on th "Ghi chú" at bounding box center [794, 174] width 129 height 21
click at [872, 245] on div "Transit Pickup Surcharge Ids Transit Deliver Surcharge Ids Transit Deliver Surc…" at bounding box center [513, 243] width 945 height 408
click at [919, 438] on span "[PERSON_NAME] và In" at bounding box center [933, 438] width 75 height 12
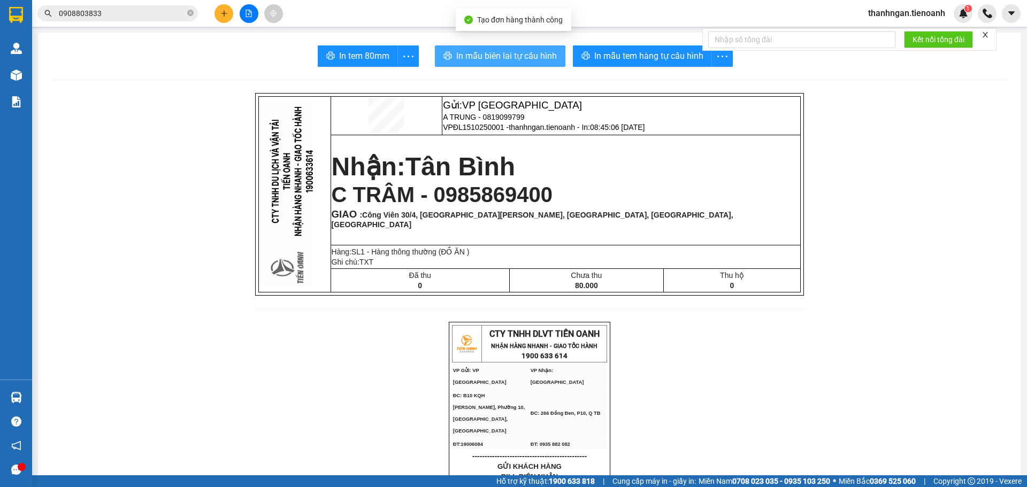
click at [509, 57] on span "In mẫu biên lai tự cấu hình" at bounding box center [506, 55] width 101 height 13
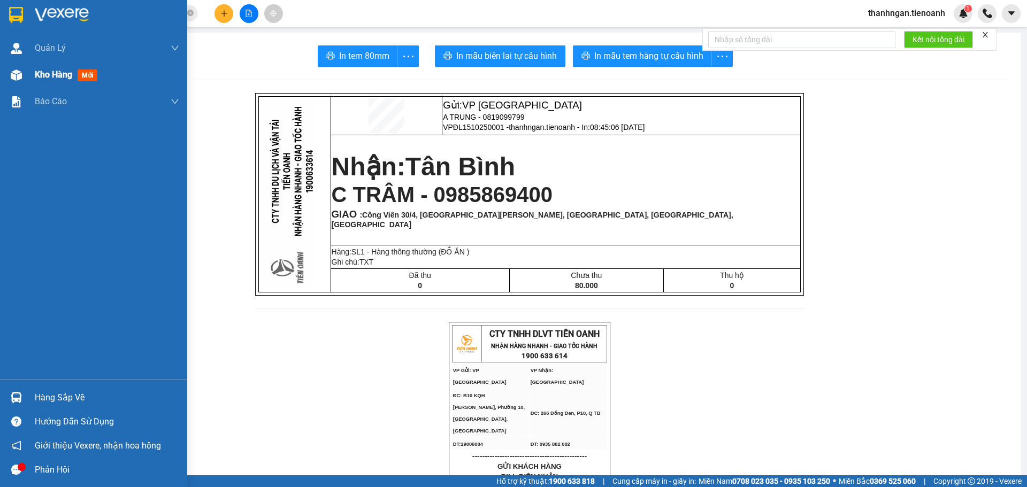
click at [48, 73] on span "Kho hàng" at bounding box center [53, 75] width 37 height 10
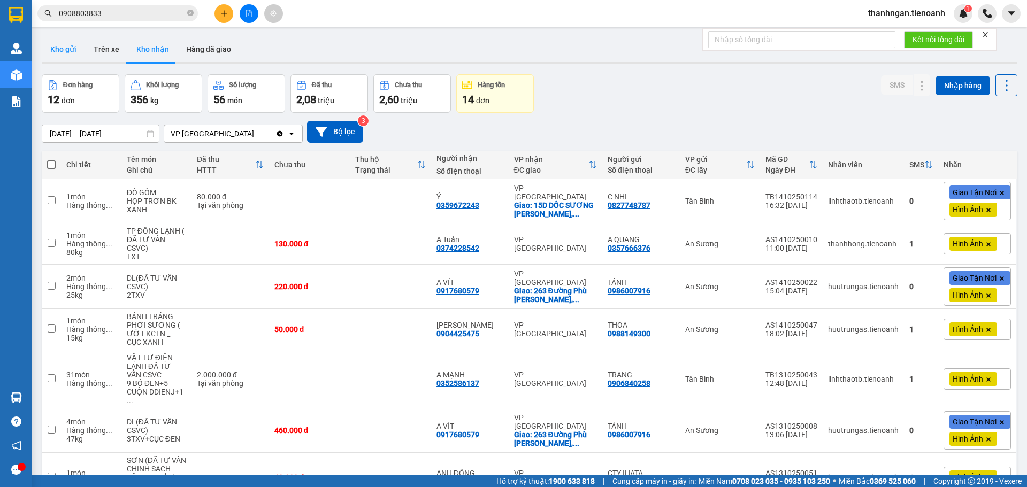
click at [67, 44] on button "Kho gửi" at bounding box center [63, 49] width 43 height 26
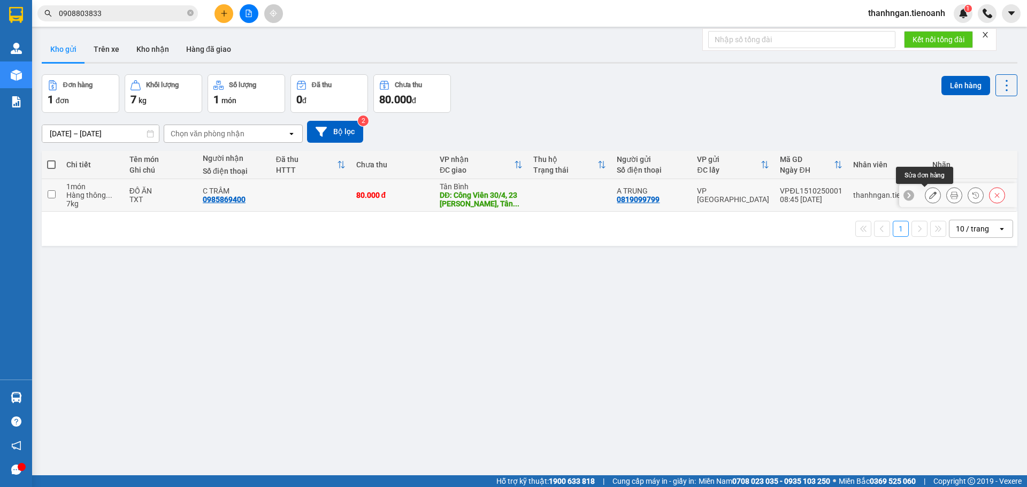
click at [929, 195] on icon at bounding box center [932, 194] width 7 height 7
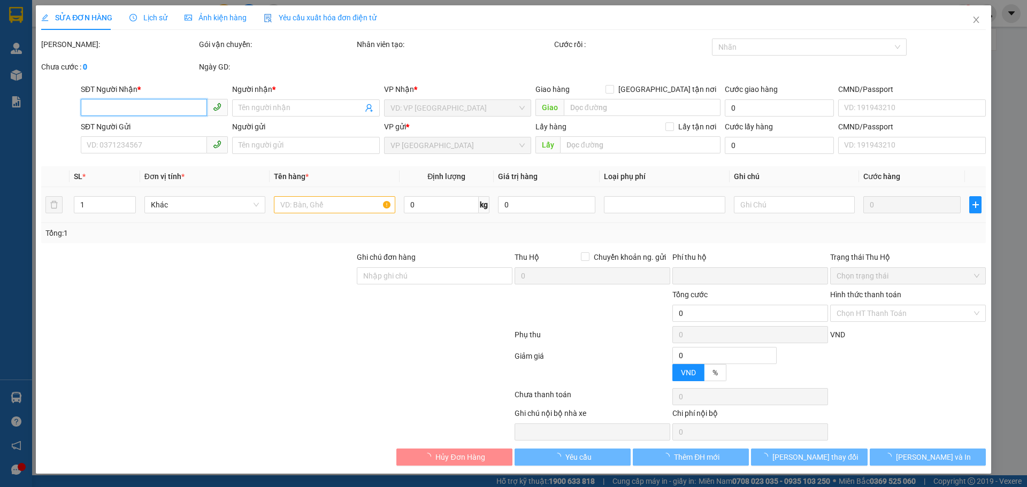
type input "0985869400"
type input "C TRÂM"
type input "Công Viên 30/4, [GEOGRAPHIC_DATA][PERSON_NAME], [GEOGRAPHIC_DATA], [GEOGRAPHIC_…"
type input "40.000"
type input "0819099799"
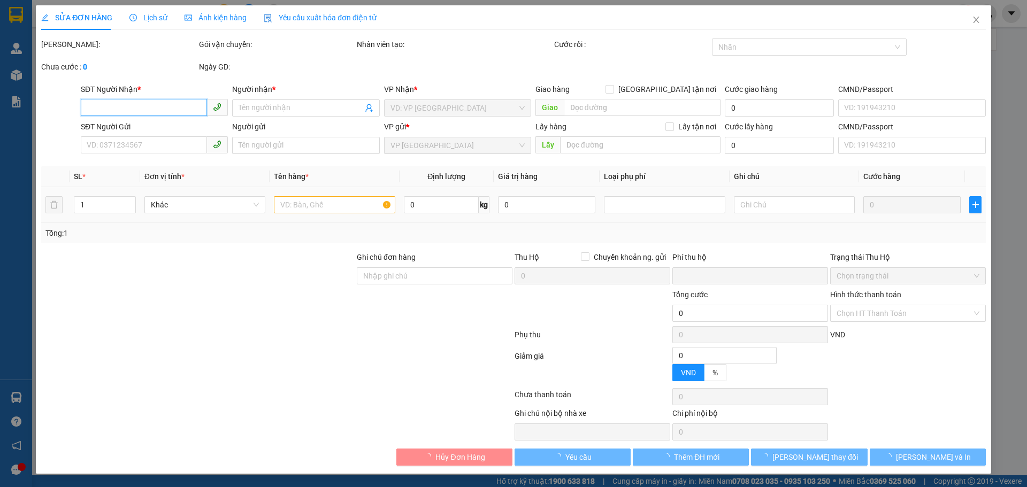
type input "A TRUNG"
type input "0"
type input "80.000"
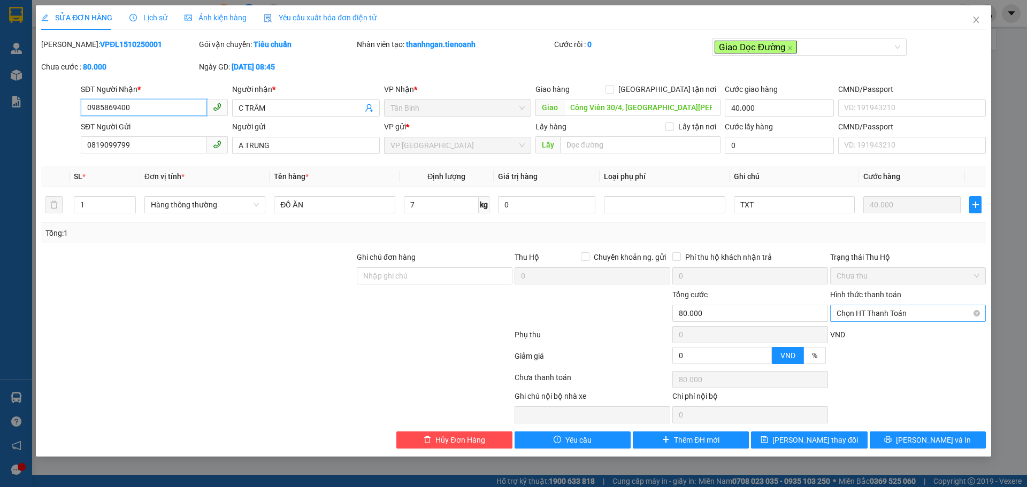
click at [881, 310] on span "Chọn HT Thanh Toán" at bounding box center [908, 313] width 143 height 16
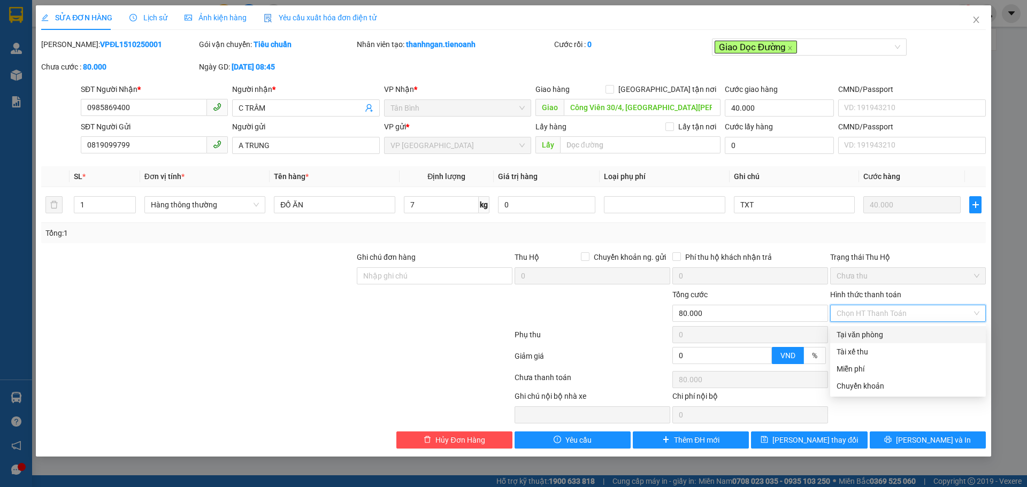
drag, startPoint x: 862, startPoint y: 336, endPoint x: 857, endPoint y: 331, distance: 7.2
click at [862, 335] on div "Tại văn phòng" at bounding box center [908, 335] width 143 height 12
type input "0"
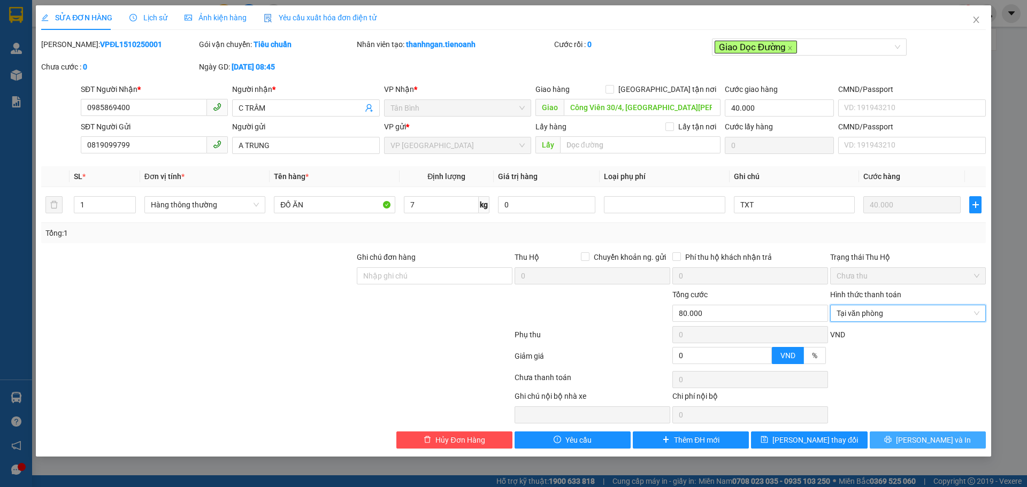
click at [919, 443] on span "[PERSON_NAME] và In" at bounding box center [933, 440] width 75 height 12
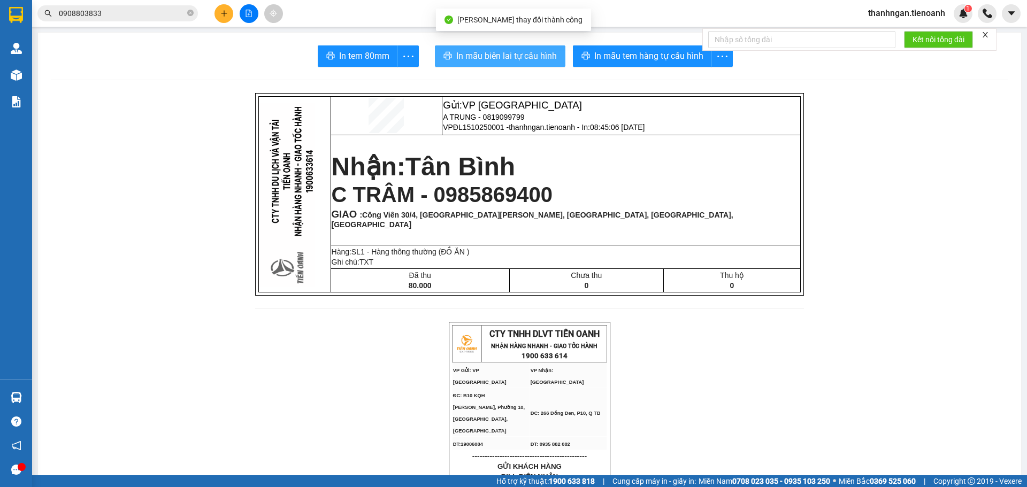
click at [512, 55] on span "In mẫu biên lai tự cấu hình" at bounding box center [506, 55] width 101 height 13
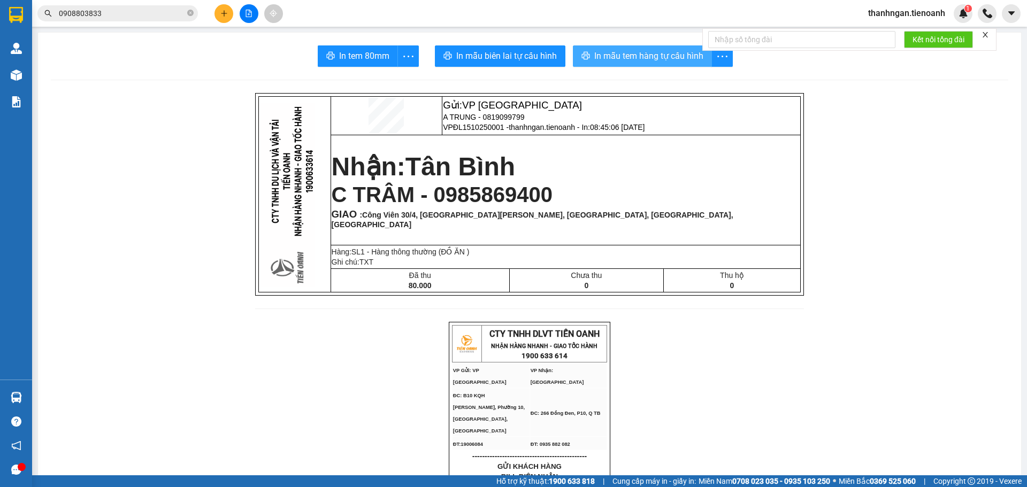
click at [667, 53] on span "In mẫu tem hàng tự cấu hình" at bounding box center [648, 55] width 109 height 13
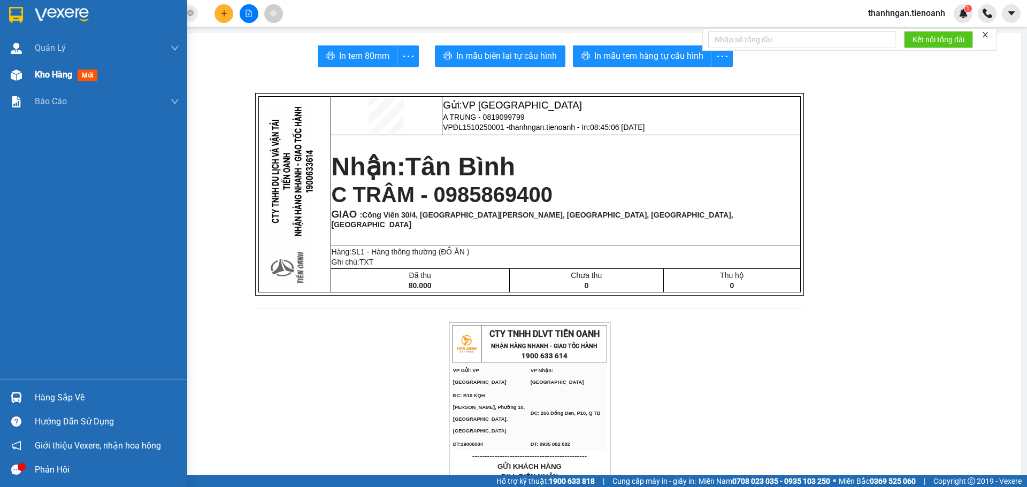
click at [57, 73] on span "Kho hàng" at bounding box center [53, 75] width 37 height 10
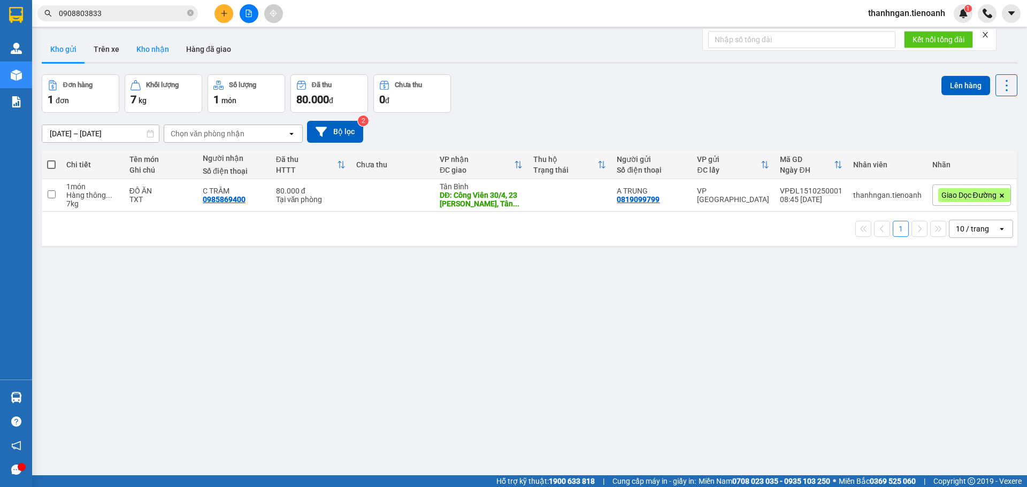
click at [160, 50] on button "Kho nhận" at bounding box center [153, 49] width 50 height 26
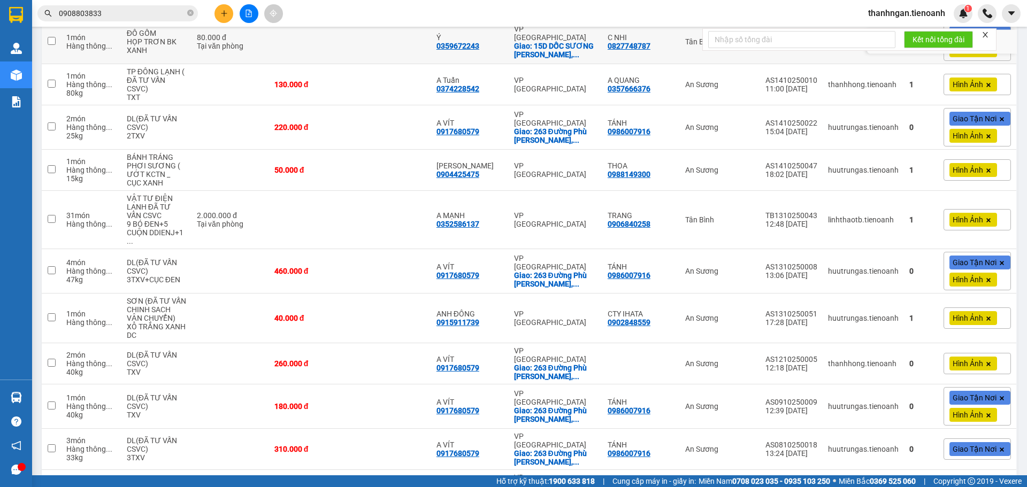
scroll to position [160, 0]
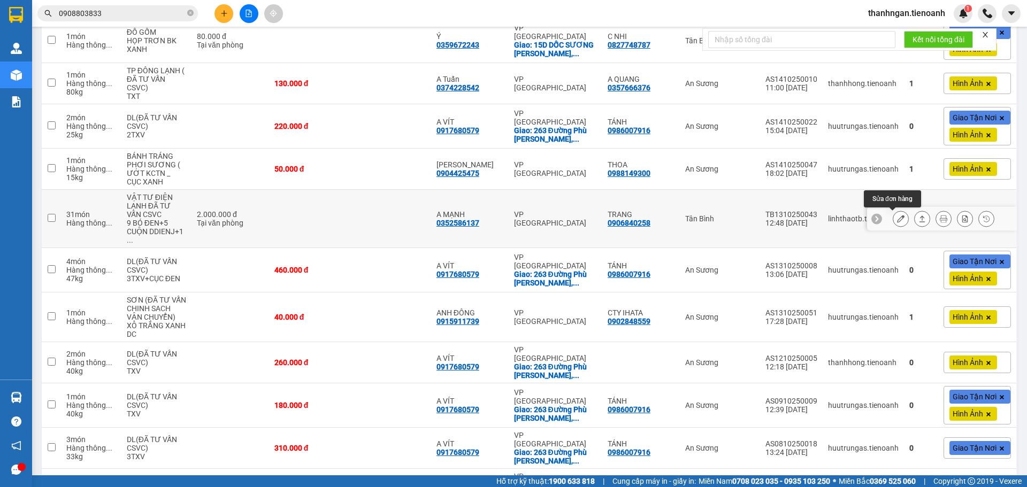
click at [897, 219] on icon at bounding box center [900, 218] width 7 height 7
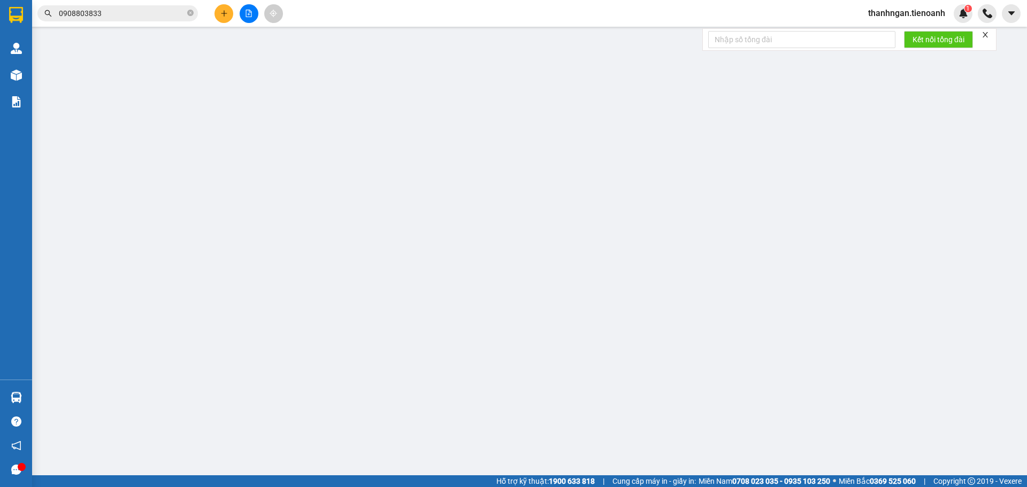
type input "0352586137"
type input "A MẠNH"
type input "0906840258"
type input "TRANG"
type input "0"
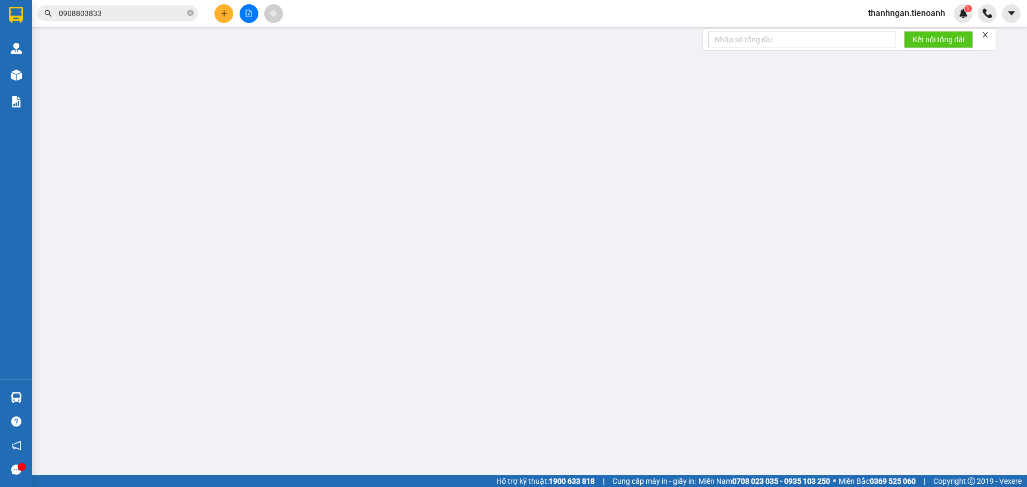
type input "2.000.000"
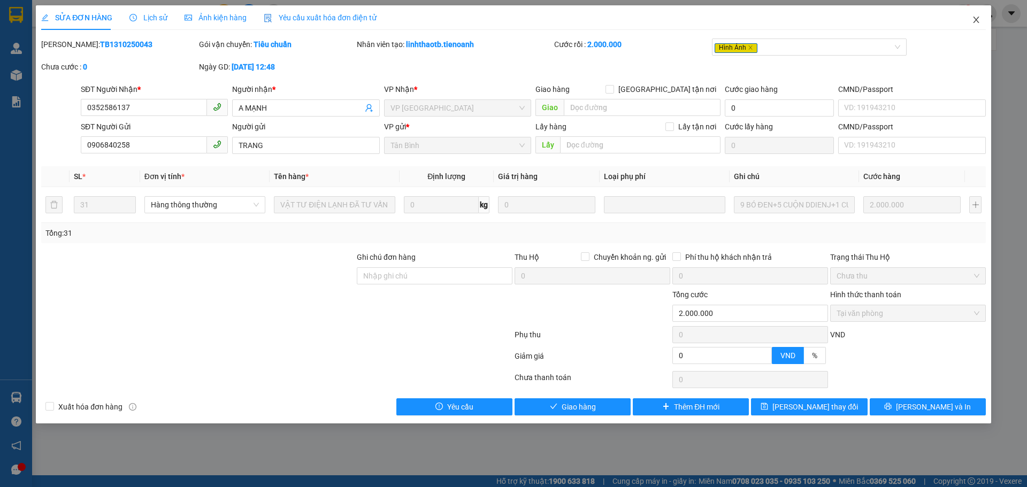
click at [976, 19] on icon "close" at bounding box center [976, 20] width 9 height 9
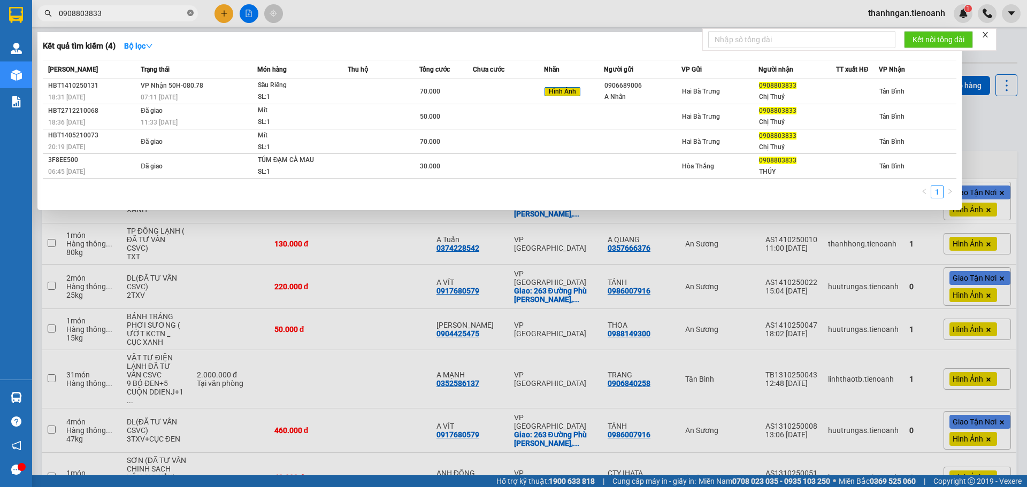
click at [192, 13] on icon "close-circle" at bounding box center [190, 13] width 6 height 6
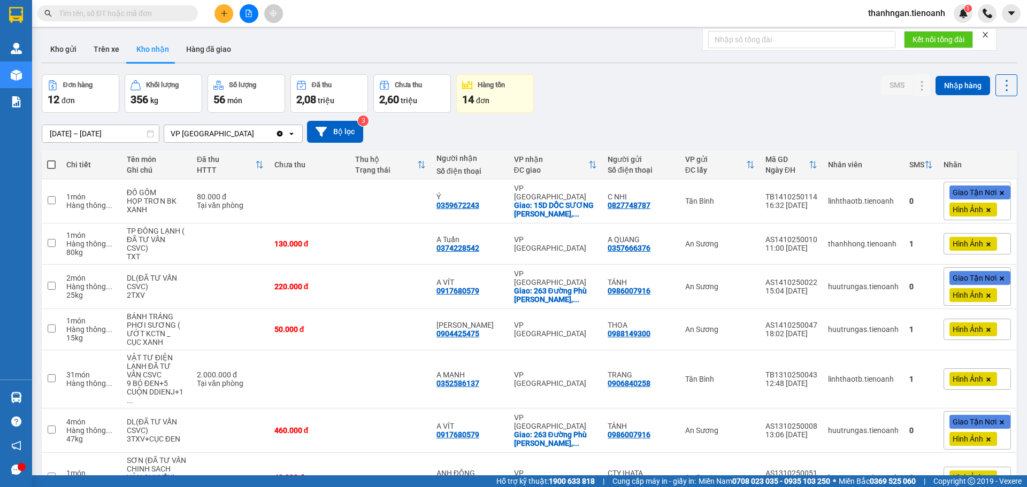
click at [170, 13] on input "text" at bounding box center [122, 13] width 126 height 12
paste input "0939856458"
type input "0939856458"
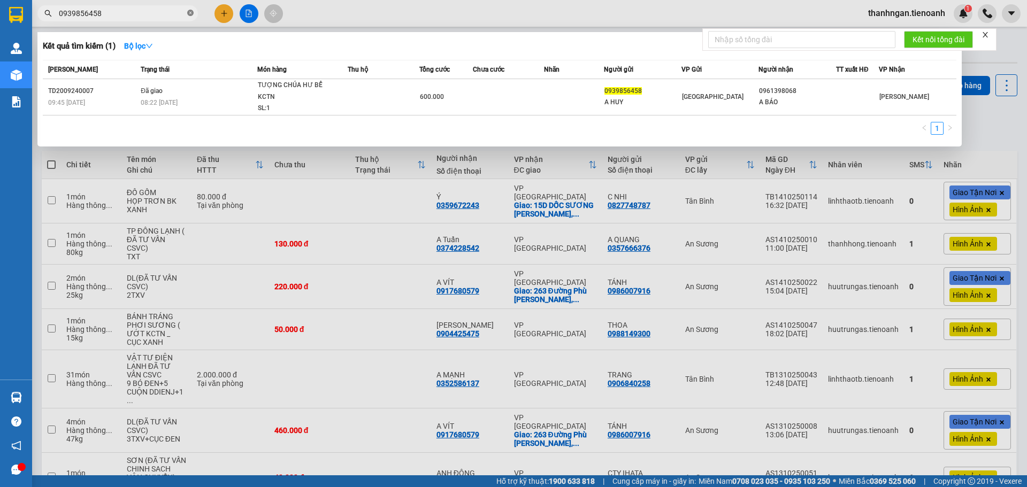
click at [191, 15] on icon "close-circle" at bounding box center [190, 13] width 6 height 6
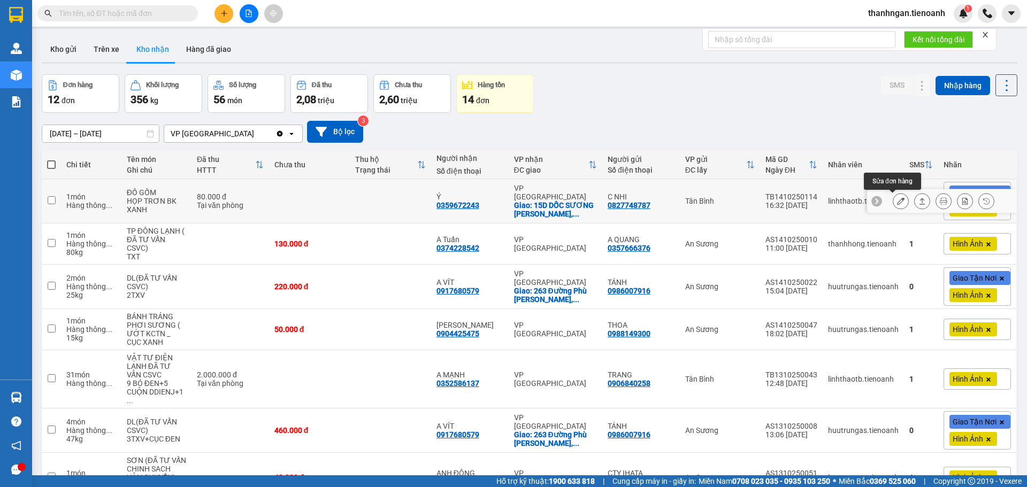
click at [897, 202] on icon at bounding box center [900, 200] width 7 height 7
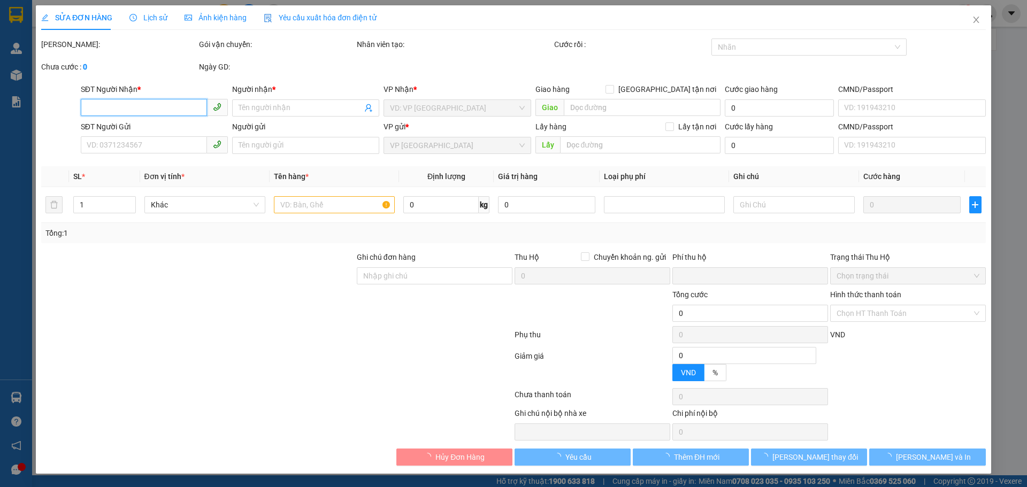
type input "0359672243"
type input "Ý"
checkbox input "true"
type input "15D DỐC SƯƠNG NGUYỆT ÁNH, [GEOGRAPHIC_DATA], [GEOGRAPHIC_DATA]"
type input "0827748787"
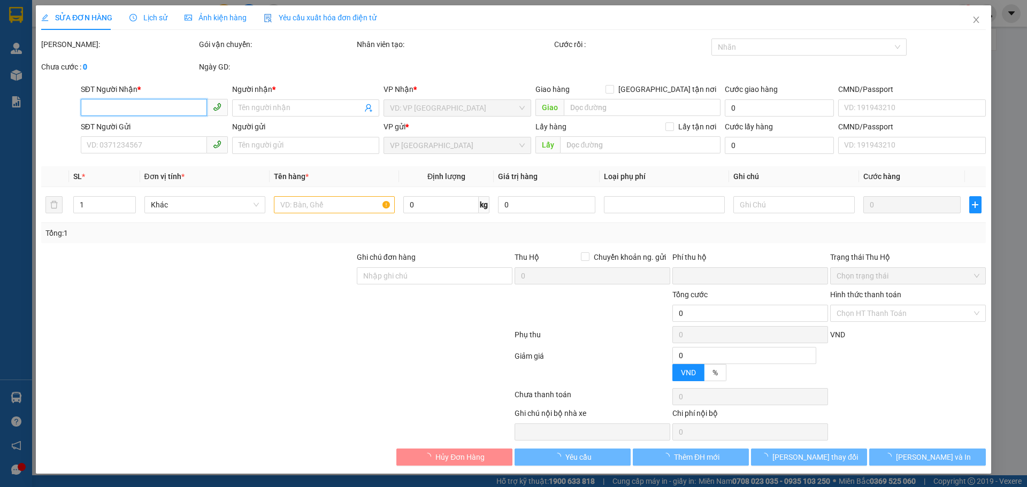
type input "C NHI"
type input "0"
type input "80.000"
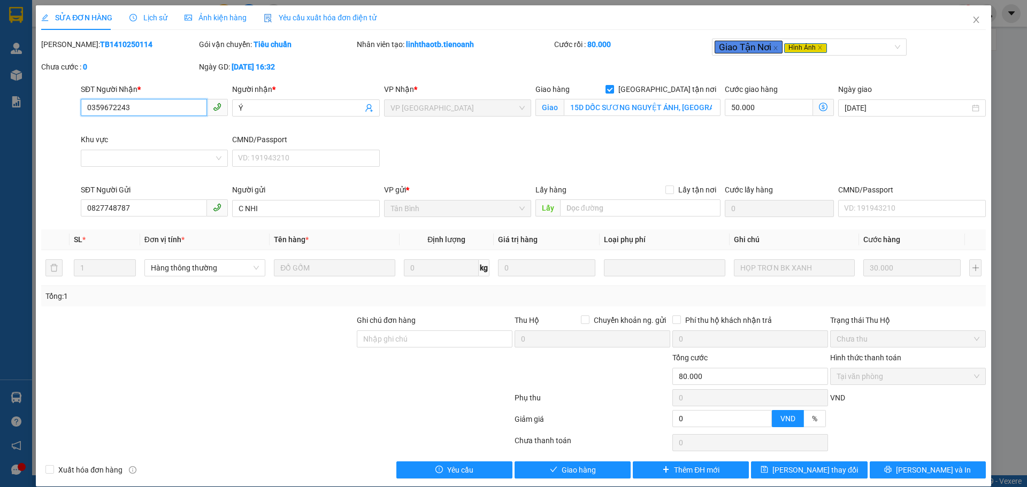
scroll to position [12, 0]
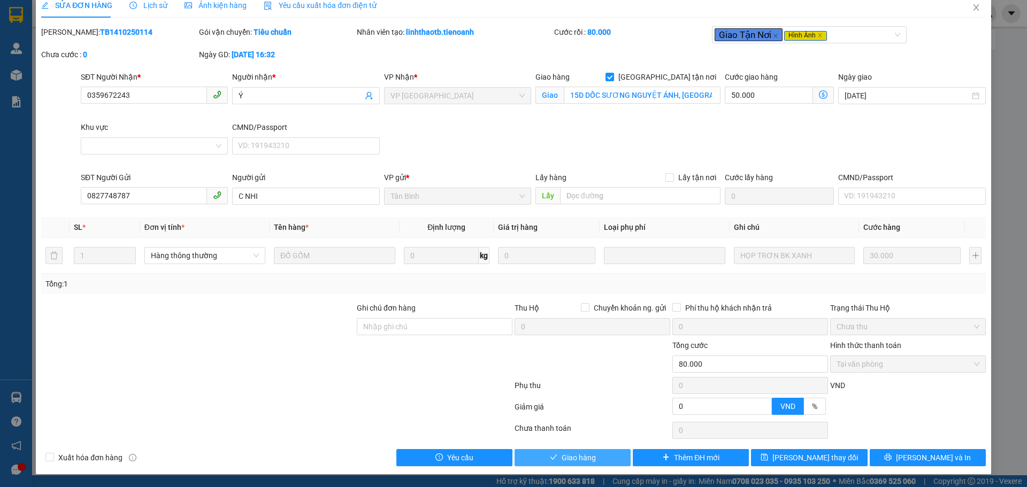
click at [573, 456] on span "Giao hàng" at bounding box center [579, 458] width 34 height 12
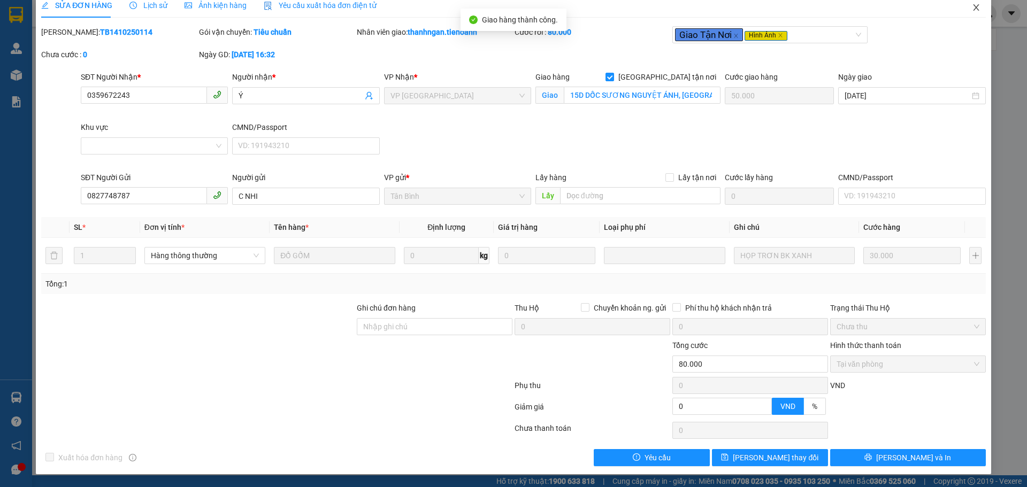
click at [973, 9] on icon "close" at bounding box center [976, 7] width 6 height 6
